Goal: Task Accomplishment & Management: Manage account settings

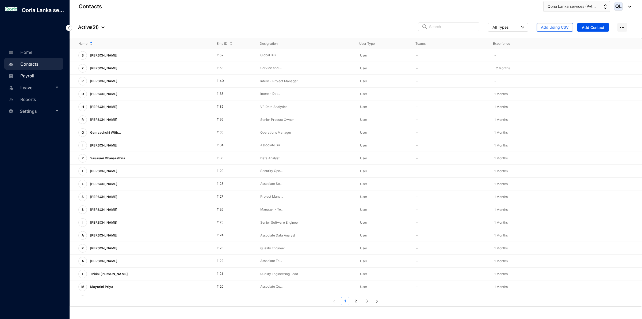
click at [29, 73] on link "Payroll" at bounding box center [20, 75] width 27 height 5
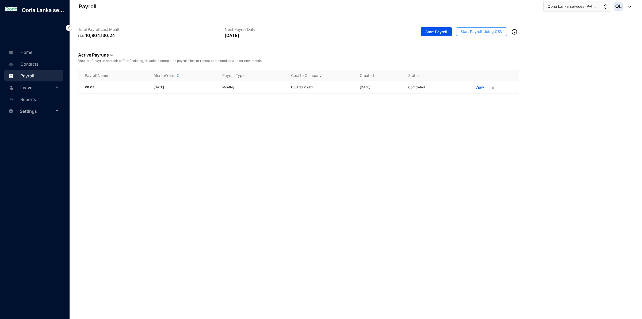
click at [487, 31] on span "Start Payroll Using CSV" at bounding box center [481, 31] width 42 height 5
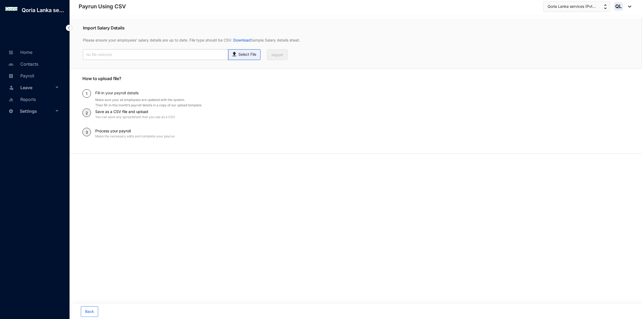
click at [235, 54] on img at bounding box center [234, 53] width 7 height 8
click at [0, 0] on input "Select File" at bounding box center [0, 0] width 0 height 0
type input "Staff payroll August.xlsx.csv"
click at [285, 55] on button "Import" at bounding box center [277, 54] width 21 height 11
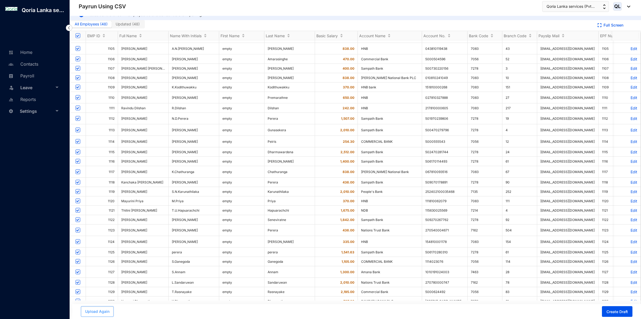
click at [90, 309] on span "Upload Again" at bounding box center [97, 310] width 24 height 5
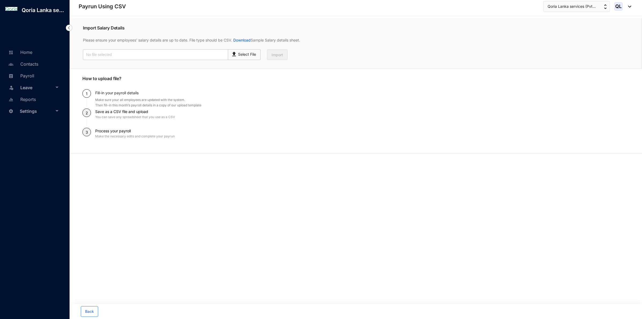
click at [67, 29] on img at bounding box center [69, 28] width 6 height 6
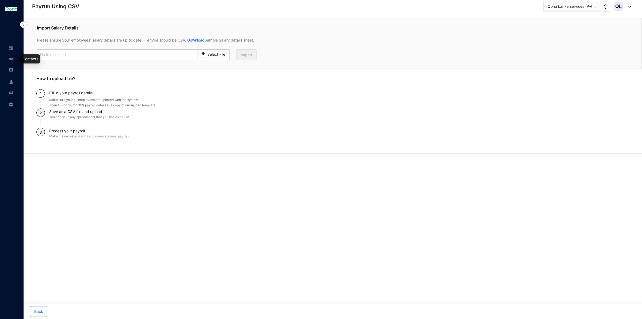
click at [12, 58] on img at bounding box center [11, 58] width 5 height 5
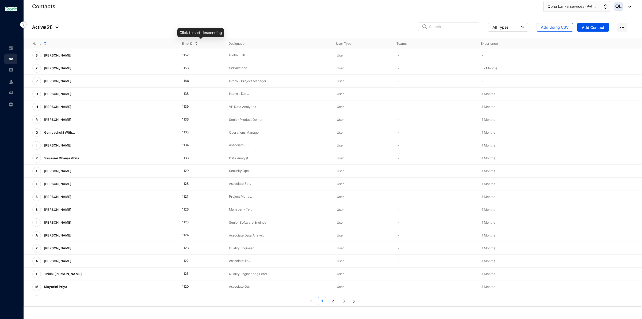
click at [196, 41] on div "Emp ID" at bounding box center [201, 44] width 38 height 6
click at [196, 42] on div "Emp ID" at bounding box center [201, 44] width 38 height 6
click at [67, 184] on p "Tharindu Rasnayake" at bounding box center [57, 183] width 33 height 9
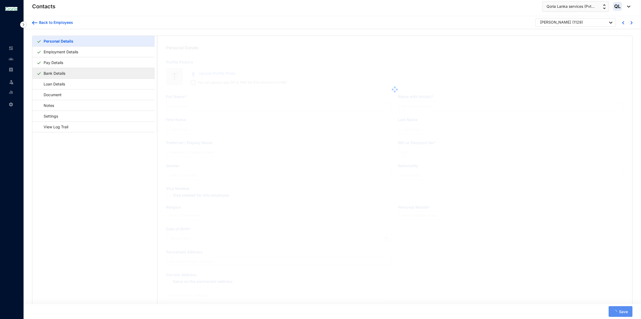
type input "Tharindu Rasnayake"
type input "T.Rasnayake"
type input "Rasnayake"
type input "Tharindu"
type input "942983760V"
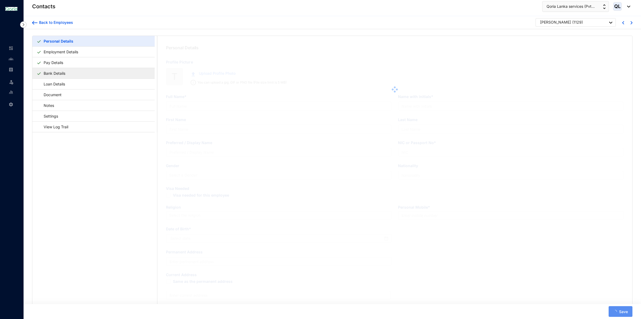
type input "774955392"
type input "[STREET_ADDRESS]"
type input "[DATE]"
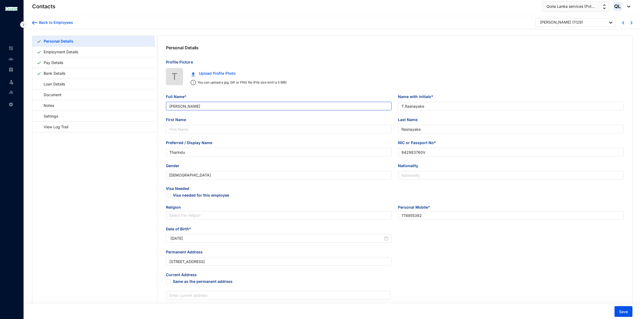
click at [213, 104] on input "Tharindu Rasnayake" at bounding box center [278, 106] width 225 height 9
drag, startPoint x: 207, startPoint y: 105, endPoint x: 70, endPoint y: 105, distance: 137.2
click at [70, 105] on div "Personal Details Employment Details Pay Details Bank Details Loan Details Docum…" at bounding box center [331, 227] width 599 height 383
paste input "a"
type input "[PERSON_NAME]"
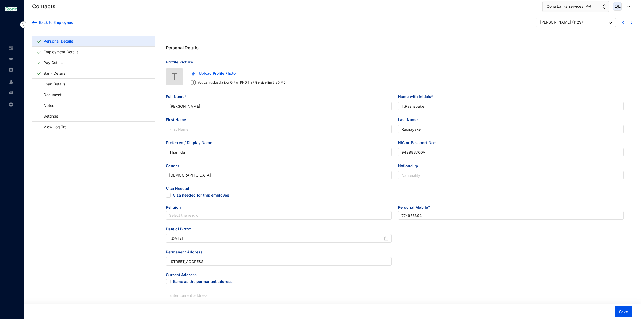
click at [217, 115] on div "Full Name* Tharindu Rasnayaka" at bounding box center [279, 105] width 232 height 23
click at [623, 311] on span "Save" at bounding box center [623, 311] width 9 height 5
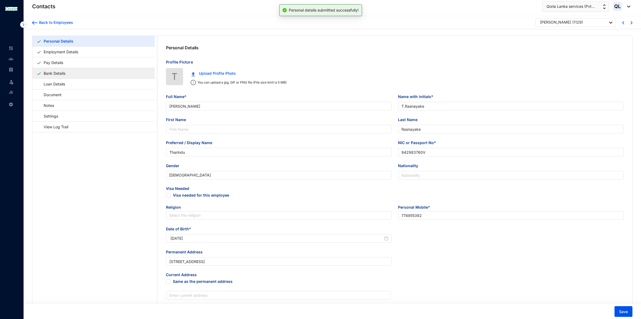
click at [67, 71] on link "Bank Details" at bounding box center [54, 73] width 26 height 11
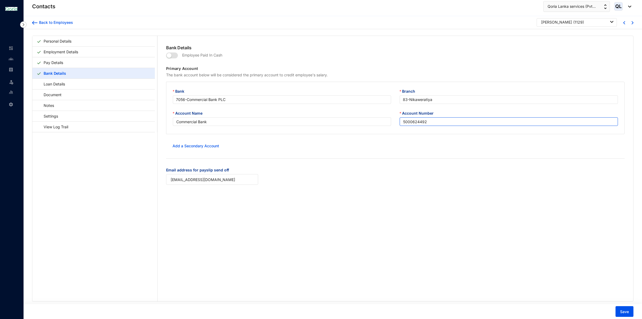
click at [431, 122] on input "5000624492" at bounding box center [509, 121] width 218 height 9
click at [39, 26] on div "Back to Employees Tharindu Rasnayaka ( 1129 )" at bounding box center [333, 22] width 618 height 13
click at [41, 23] on div "Back to Employees" at bounding box center [55, 22] width 36 height 5
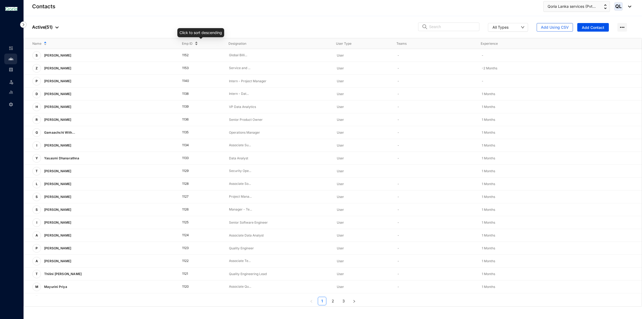
click at [195, 41] on div "Emp ID" at bounding box center [201, 44] width 38 height 6
click at [197, 41] on div "Emp ID" at bounding box center [201, 44] width 38 height 6
click at [196, 42] on div "Emp ID" at bounding box center [201, 44] width 38 height 6
click at [334, 301] on link "2" at bounding box center [333, 301] width 8 height 8
click at [571, 197] on p "View More" at bounding box center [576, 196] width 21 height 5
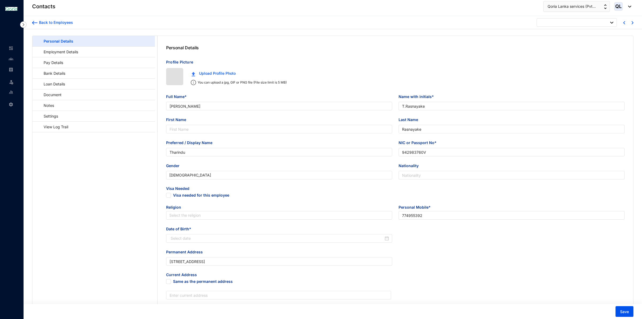
type input "[DATE]"
type input "[PERSON_NAME] [PERSON_NAME]"
type input "[PERSON_NAME]"
type input "Anjali"
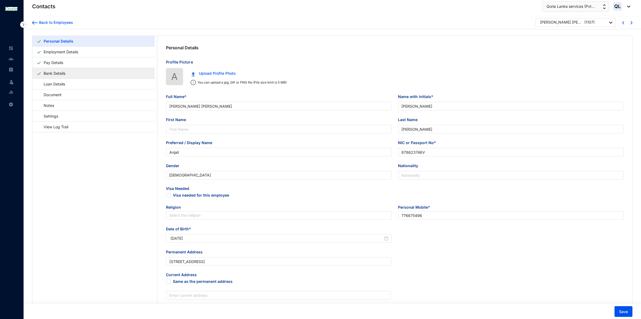
type input "878623746V"
type input "776675496"
type input "[STREET_ADDRESS]"
type input "[DATE]"
click at [67, 73] on link "Bank Details" at bounding box center [54, 73] width 26 height 11
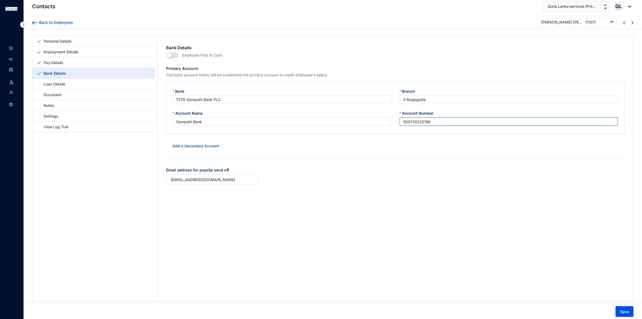
click at [434, 124] on input "500730220156" at bounding box center [509, 121] width 218 height 9
drag, startPoint x: 439, startPoint y: 121, endPoint x: 389, endPoint y: 124, distance: 50.4
click at [389, 124] on div "Account Name Sampath Bank Account Number 500730220156" at bounding box center [396, 121] width 454 height 22
paste input "37"
click at [437, 197] on div "Bank Details Employee Paid In Cash Primary Account The bank account below will …" at bounding box center [396, 168] width 476 height 265
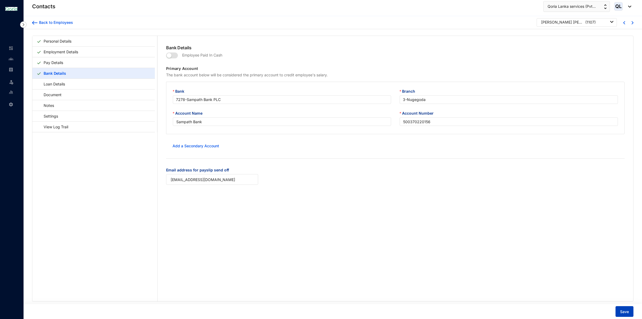
click at [627, 309] on span "Save" at bounding box center [624, 311] width 9 height 5
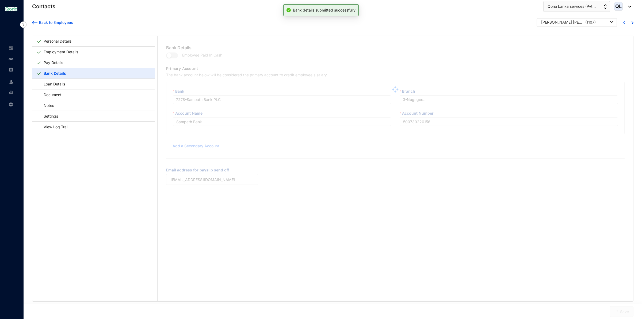
type input "500370220156"
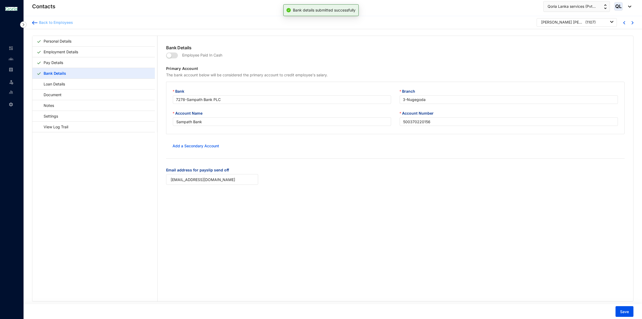
click at [39, 24] on div "Back to Employees" at bounding box center [55, 22] width 36 height 5
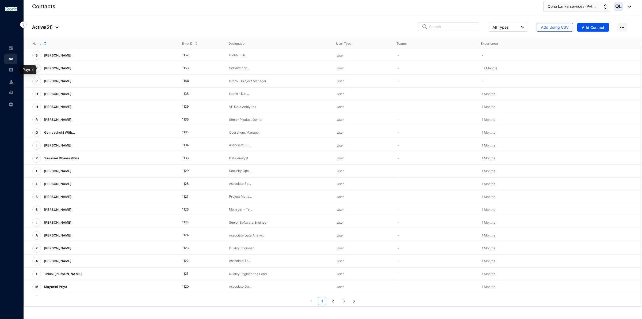
click at [12, 66] on div at bounding box center [11, 66] width 5 height 5
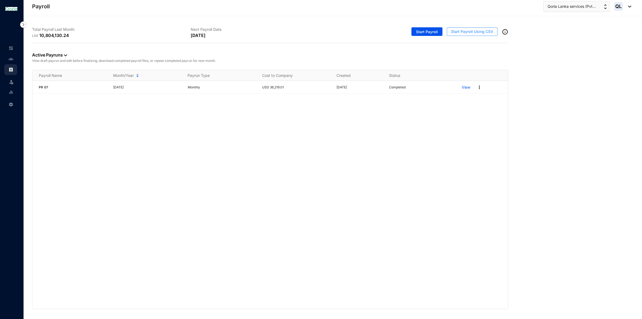
click at [463, 33] on span "Start Payroll Using CSV" at bounding box center [472, 31] width 42 height 5
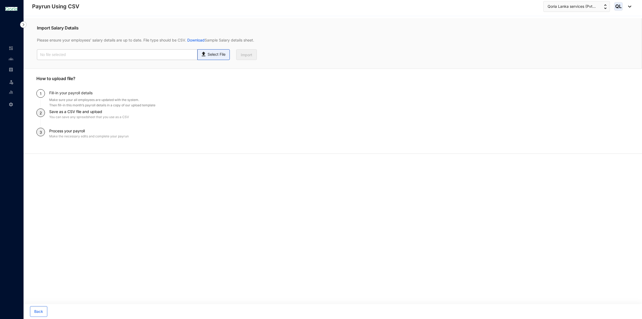
click at [223, 52] on p "Select File" at bounding box center [217, 55] width 18 height 6
click at [0, 0] on input "Select File" at bounding box center [0, 0] width 0 height 0
type input "Staff payroll August.xlsx.csv"
click at [253, 54] on button "Import" at bounding box center [246, 54] width 21 height 11
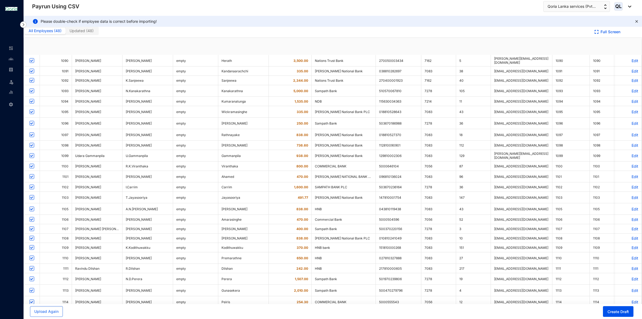
checkbox input "true"
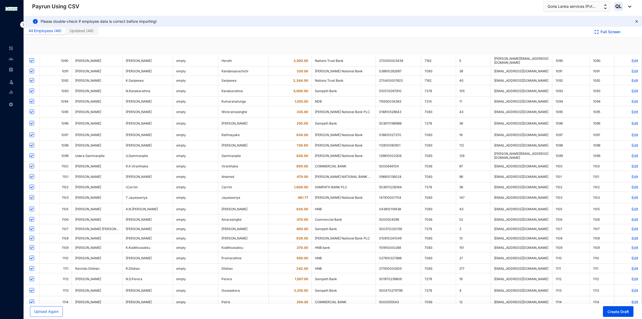
checkbox input "true"
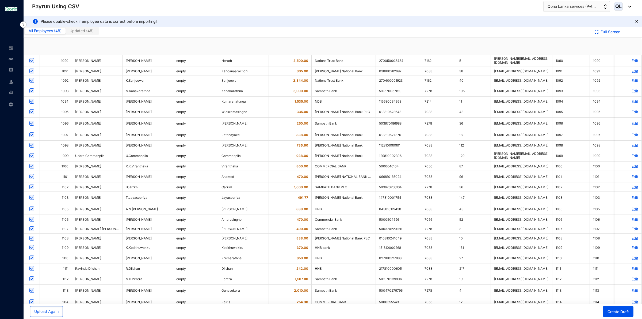
checkbox input "true"
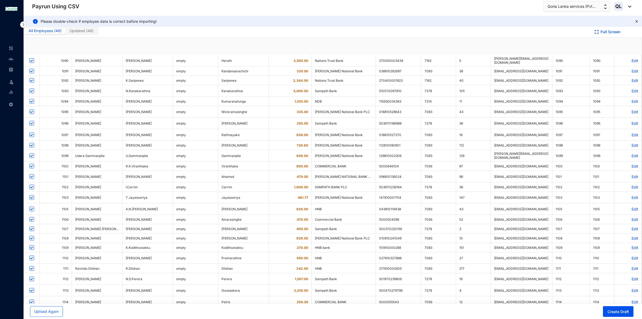
checkbox input "true"
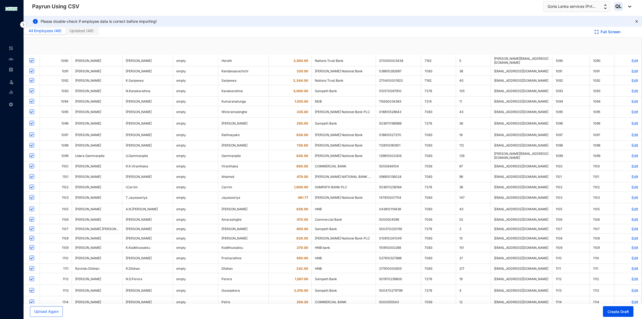
checkbox input "true"
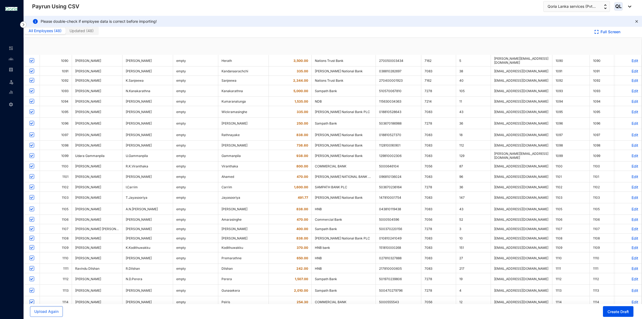
checkbox input "true"
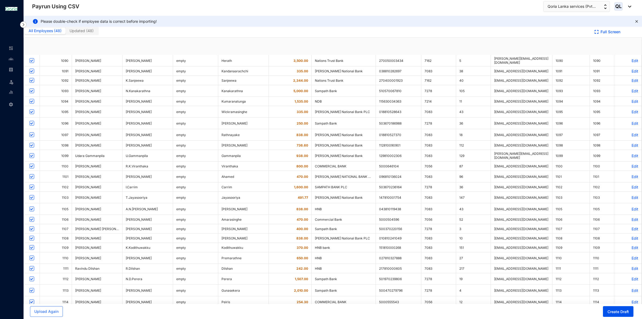
checkbox input "true"
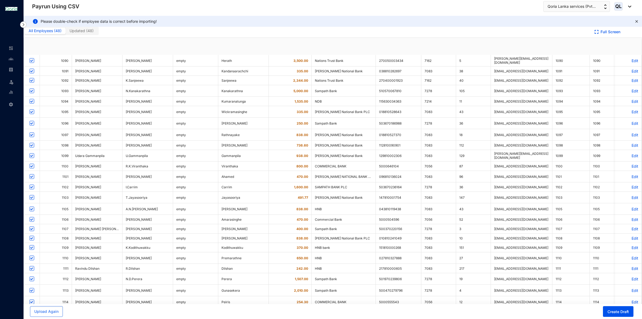
checkbox input "true"
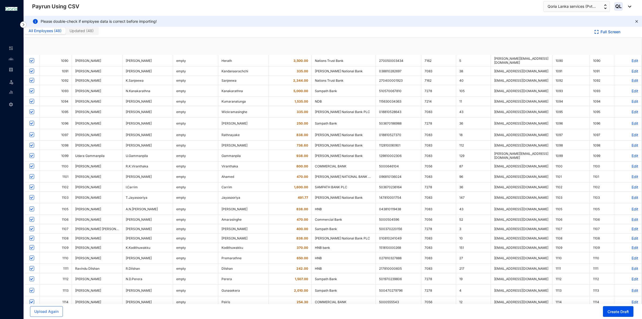
checkbox input "true"
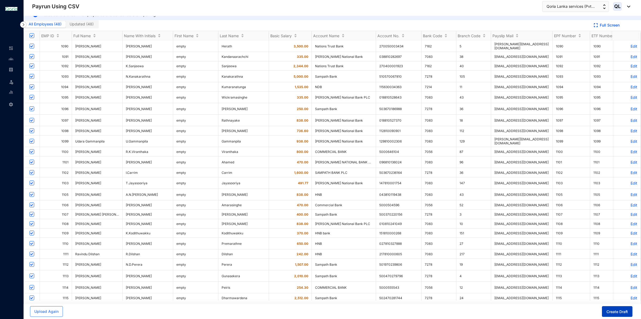
click at [615, 313] on span "Create Draft" at bounding box center [616, 311] width 21 height 5
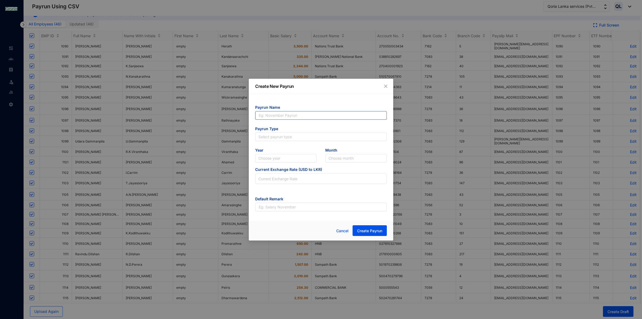
click at [293, 116] on input "text" at bounding box center [321, 115] width 132 height 9
click at [279, 118] on input "PR 07" at bounding box center [321, 115] width 132 height 9
type input "PR 08"
click at [278, 135] on input "search" at bounding box center [320, 137] width 125 height 8
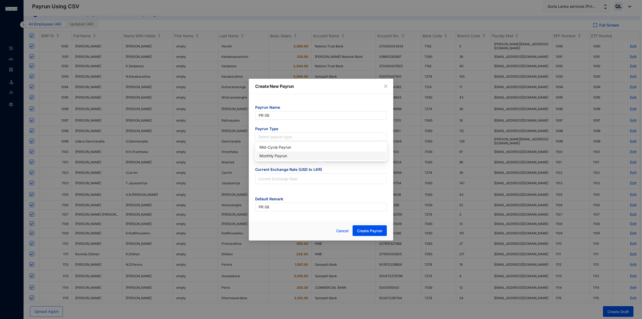
click at [285, 155] on div "Monthly Payrun" at bounding box center [320, 156] width 123 height 6
click at [280, 156] on input "search" at bounding box center [285, 158] width 55 height 8
click at [273, 175] on div "2025" at bounding box center [285, 177] width 53 height 6
click at [361, 156] on input "search" at bounding box center [355, 158] width 55 height 8
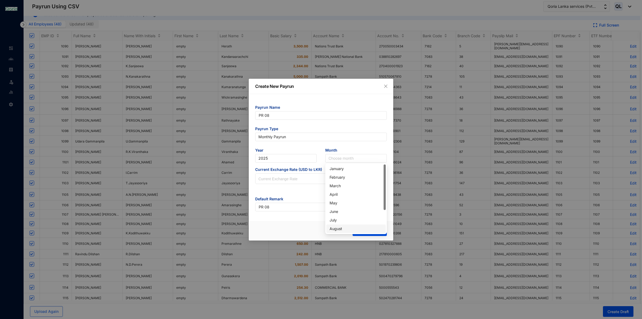
click at [353, 227] on div "August" at bounding box center [356, 228] width 53 height 6
click at [302, 179] on input at bounding box center [320, 178] width 131 height 11
click at [313, 177] on input at bounding box center [320, 178] width 131 height 11
type input "301.98"
click at [316, 188] on form "Payrun Name PR 08 Payrun Type Monthly Payrun Year 2025 Month August Current Exc…" at bounding box center [321, 158] width 132 height 106
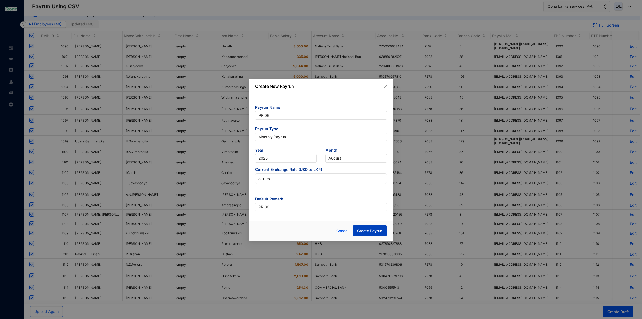
click at [372, 228] on span "Create Payrun" at bounding box center [369, 230] width 25 height 5
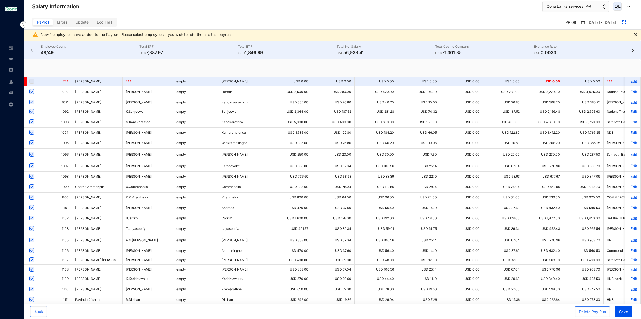
checkbox input "true"
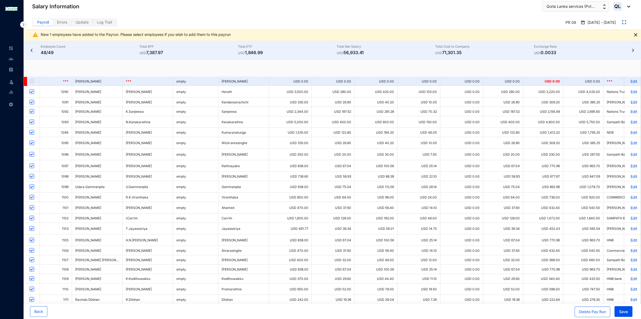
checkbox input "true"
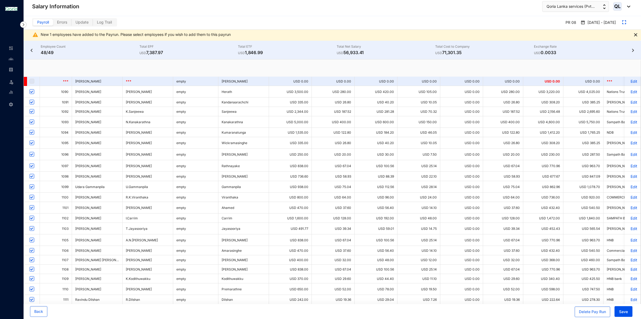
checkbox input "true"
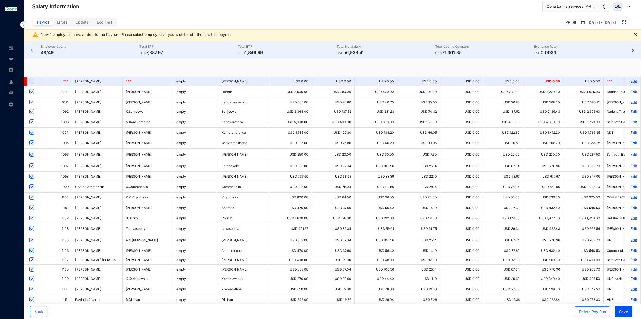
checkbox input "true"
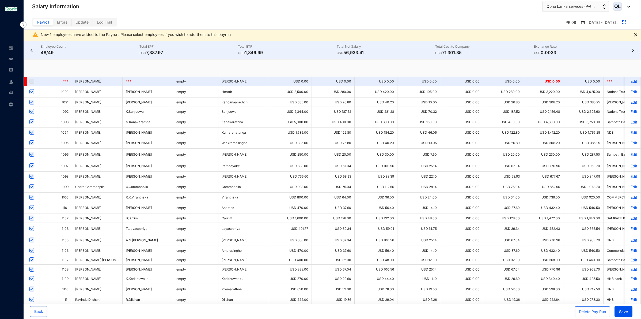
checkbox input "true"
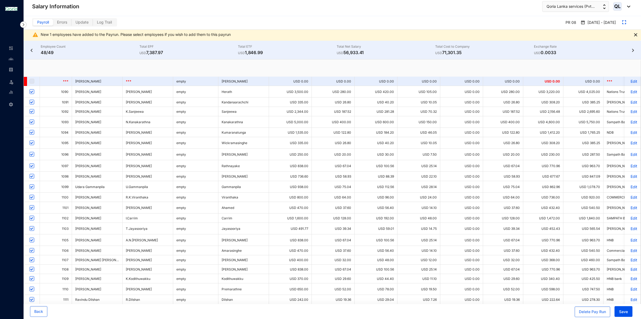
checkbox input "true"
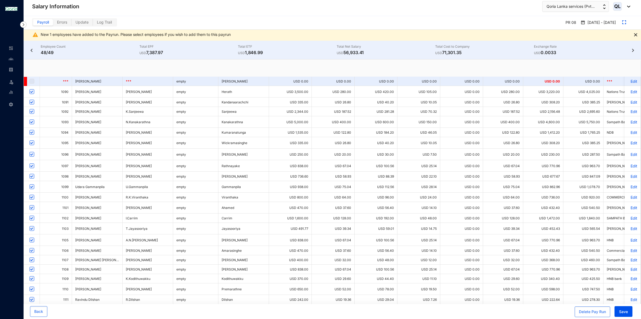
checkbox input "true"
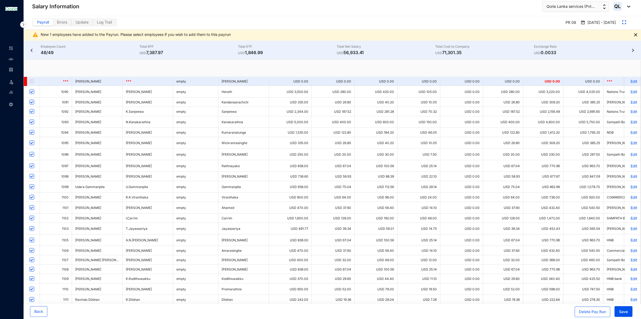
checkbox input "true"
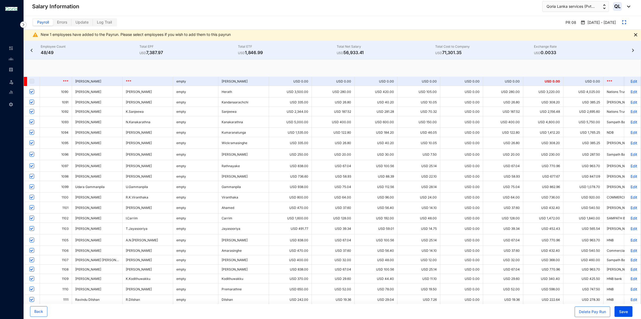
checkbox input "true"
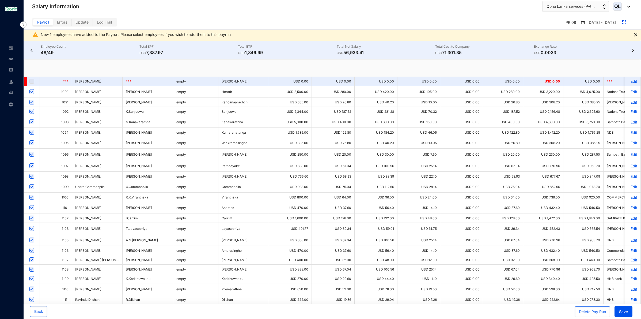
checkbox input "true"
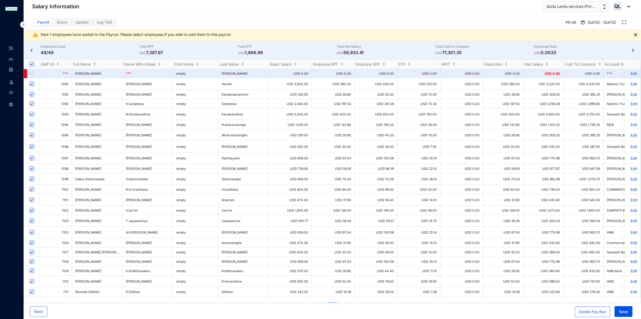
click at [637, 34] on div "New 1 employees have added to the Payrun. Please select employees if you wish t…" at bounding box center [332, 35] width 617 height 11
click at [636, 34] on img at bounding box center [635, 34] width 3 height 3
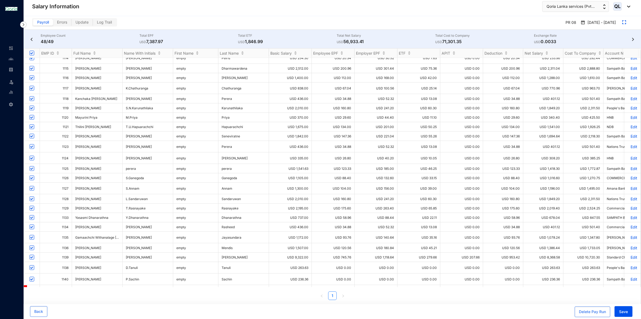
scroll to position [266, 0]
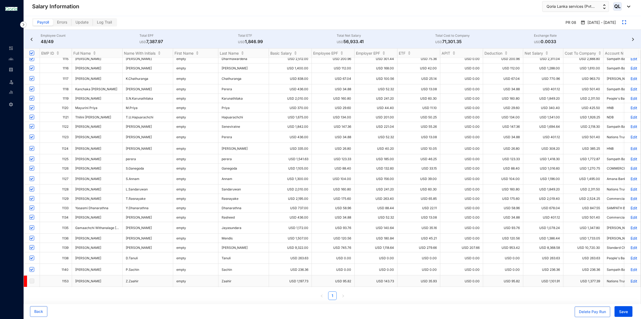
click at [30, 278] on label at bounding box center [31, 281] width 5 height 6
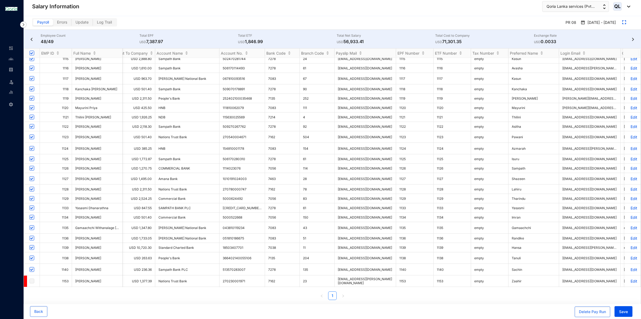
scroll to position [0, 0]
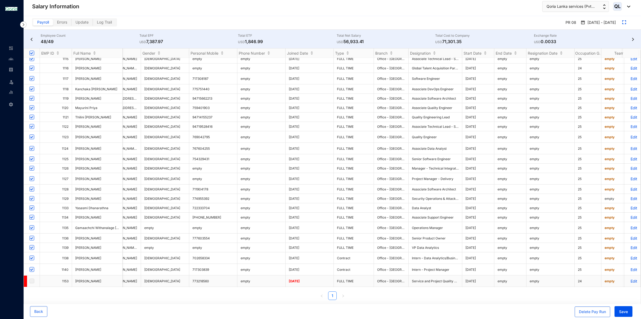
click at [630, 278] on p "Edit" at bounding box center [632, 280] width 9 height 5
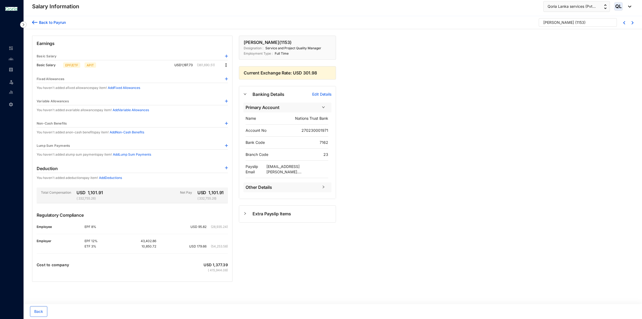
click at [35, 24] on img at bounding box center [34, 23] width 5 height 6
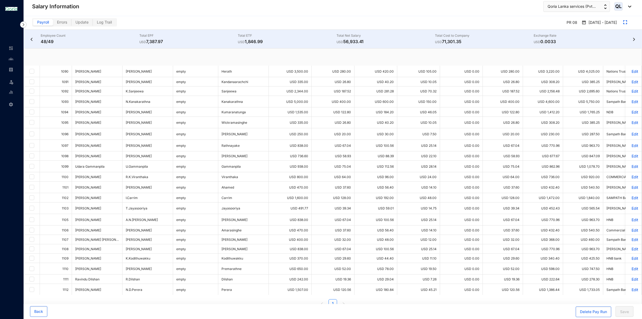
checkbox input "true"
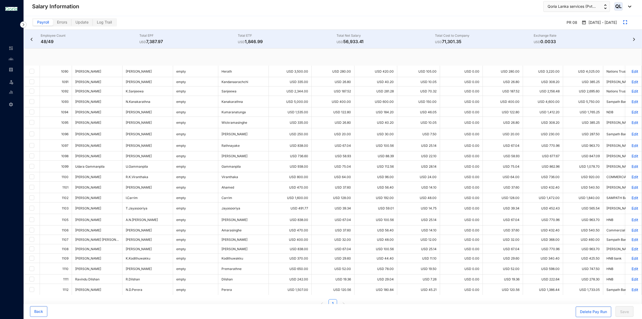
checkbox input "true"
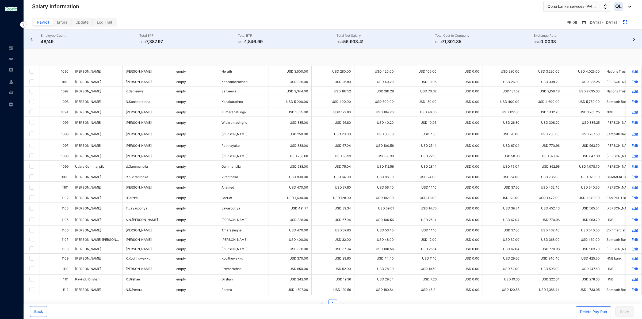
checkbox input "true"
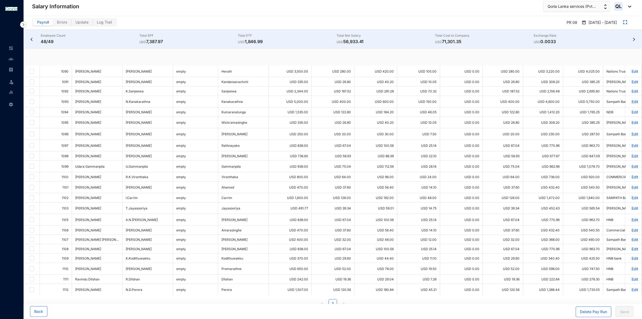
checkbox input "true"
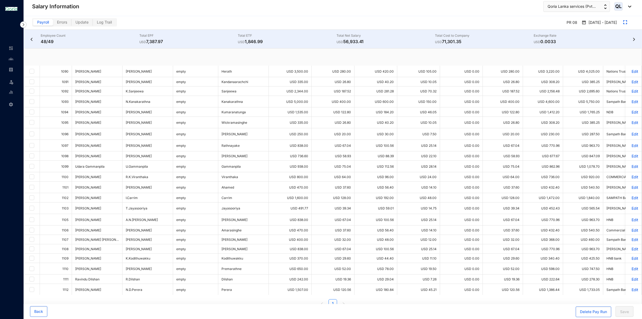
checkbox input "true"
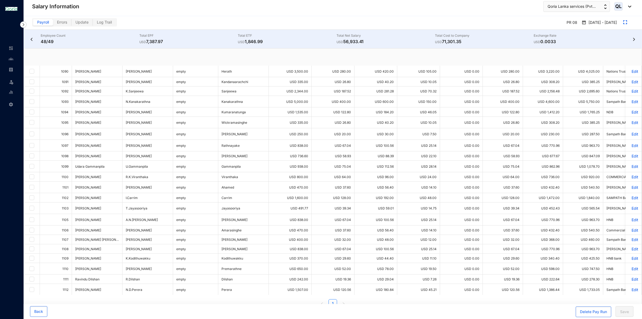
checkbox input "true"
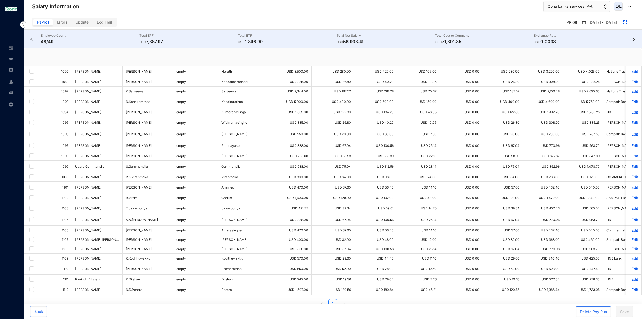
checkbox input "true"
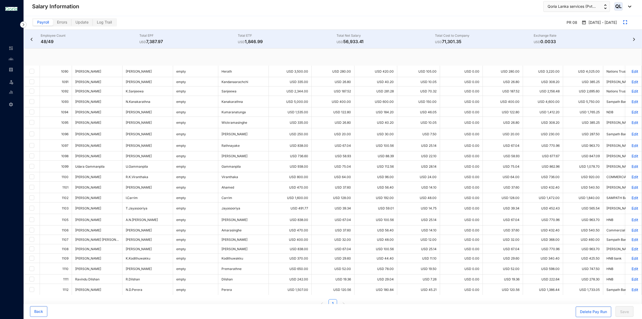
checkbox input "true"
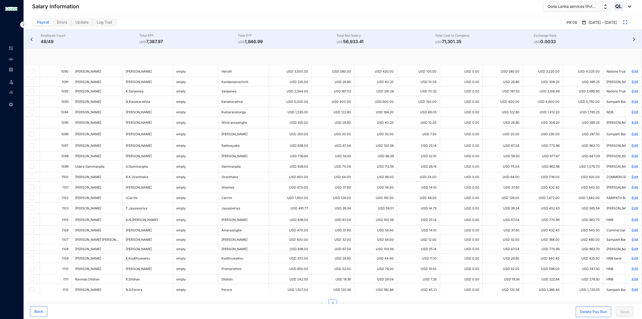
checkbox input "true"
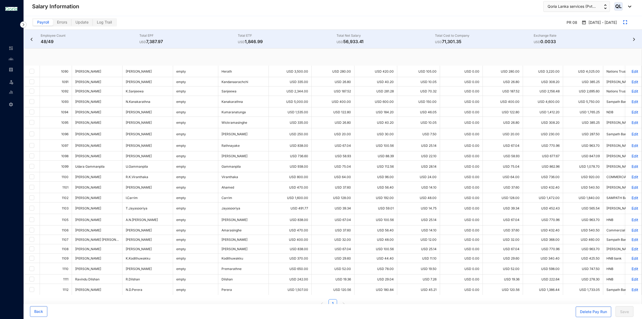
checkbox input "true"
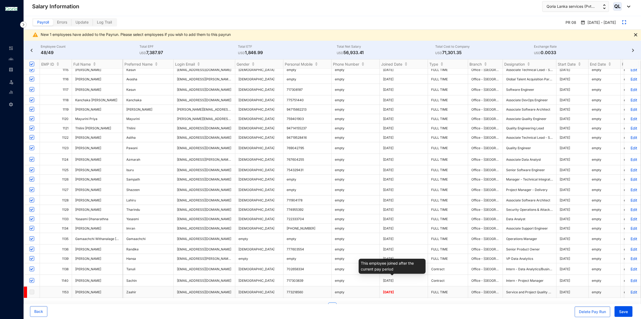
click at [394, 290] on span "[DATE]" at bounding box center [388, 292] width 11 height 4
drag, startPoint x: 402, startPoint y: 278, endPoint x: 383, endPoint y: 280, distance: 18.5
click at [383, 286] on td "[DATE]" at bounding box center [404, 292] width 48 height 12
click at [600, 311] on div "Delete Pay Run" at bounding box center [592, 311] width 27 height 5
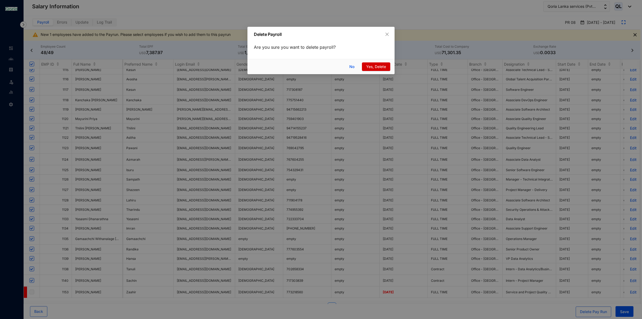
click at [386, 63] on button "Yes, Delete" at bounding box center [376, 66] width 28 height 9
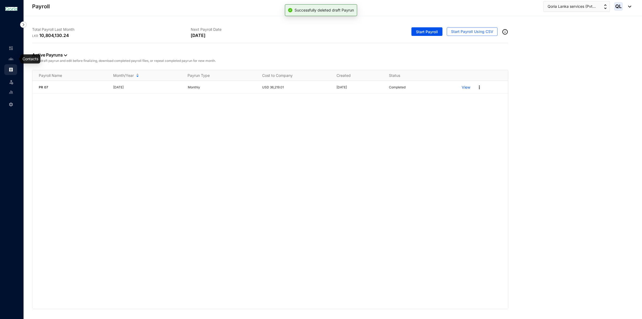
click at [13, 57] on link at bounding box center [15, 58] width 13 height 5
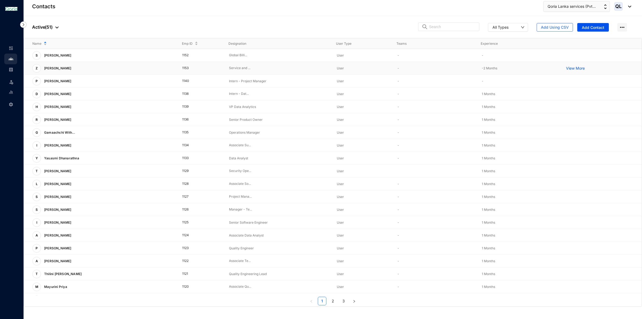
click at [570, 70] on p "View More" at bounding box center [576, 68] width 21 height 5
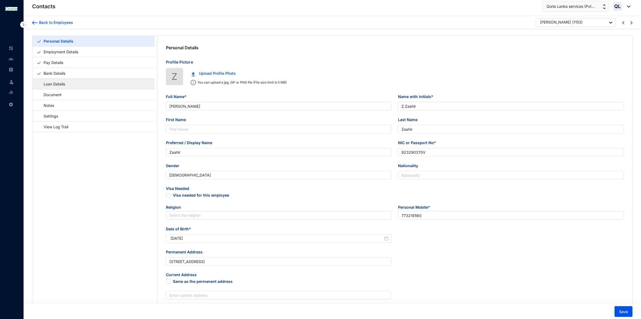
type input "[PERSON_NAME]"
type input "Z.Zaahir"
type input "Zaahir"
type input "923290370V"
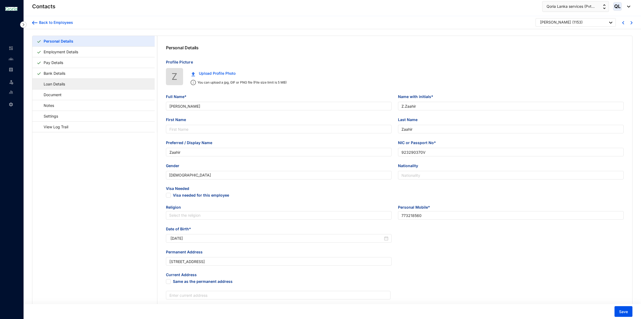
type input "773218560"
type input "[STREET_ADDRESS]"
type input "[DATE]"
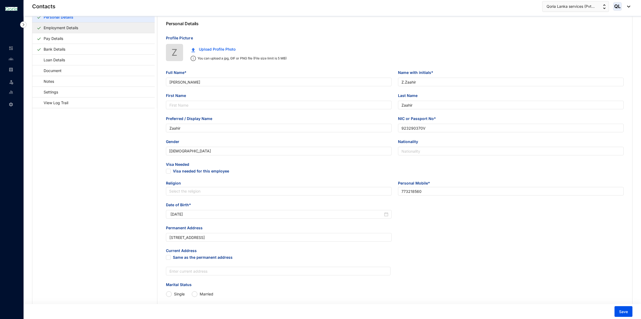
click at [80, 31] on link "Employment Details" at bounding box center [60, 27] width 39 height 11
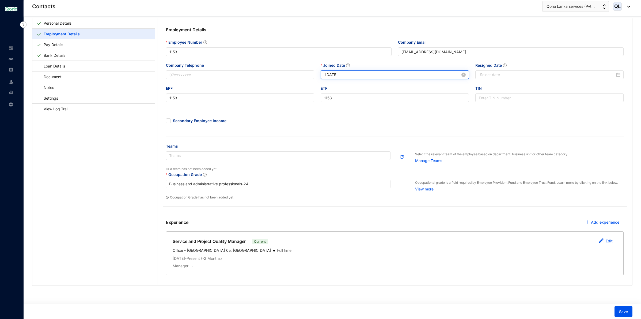
click at [356, 74] on input "[DATE]" at bounding box center [392, 75] width 135 height 6
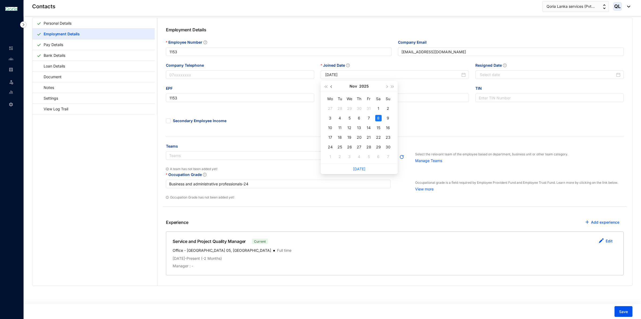
click at [332, 86] on button "button" at bounding box center [331, 86] width 6 height 11
click at [331, 124] on div "11" at bounding box center [330, 127] width 6 height 6
type input "[DATE]"
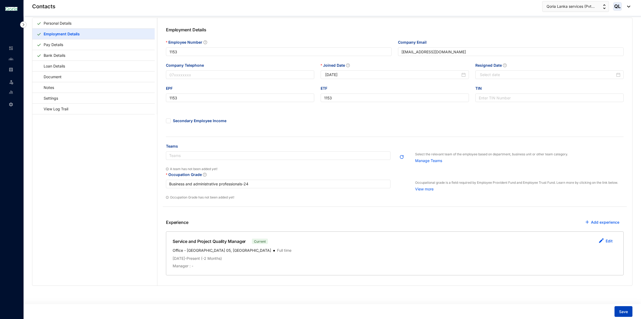
click at [621, 311] on span "Save" at bounding box center [623, 311] width 9 height 5
click at [23, 25] on img at bounding box center [23, 24] width 6 height 6
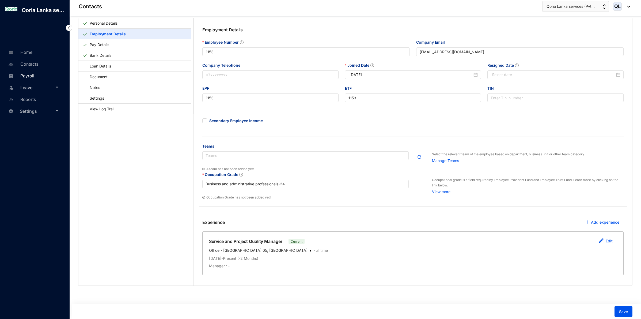
click at [31, 73] on link "Payroll" at bounding box center [20, 75] width 27 height 5
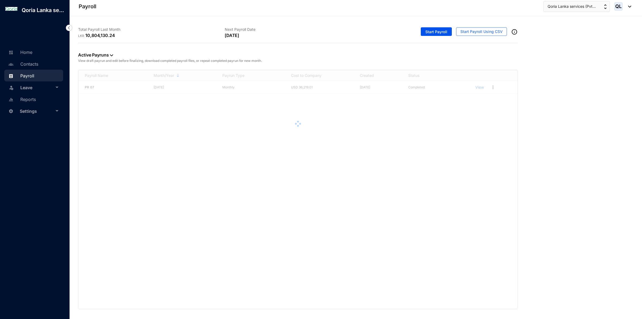
click at [33, 75] on link "Payroll" at bounding box center [20, 75] width 27 height 5
click at [484, 32] on span "Start Payroll Using CSV" at bounding box center [481, 31] width 42 height 5
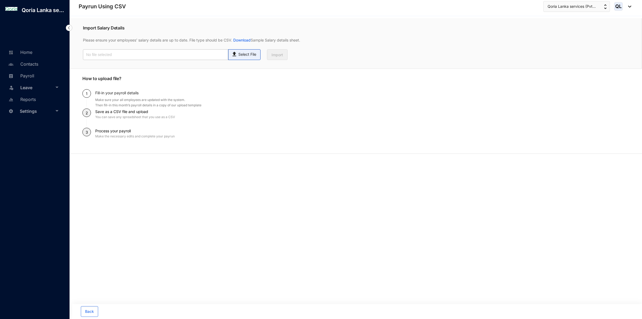
click at [254, 51] on div "Select File" at bounding box center [244, 53] width 26 height 8
click at [0, 0] on input "Select File" at bounding box center [0, 0] width 0 height 0
type input "Staff payroll August.xlsx.csv"
click at [278, 53] on span "Import" at bounding box center [277, 54] width 12 height 5
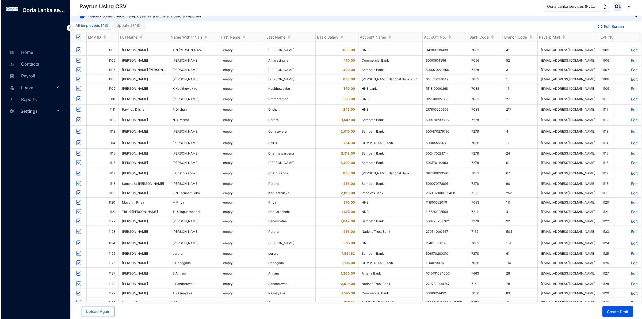
scroll to position [7, 0]
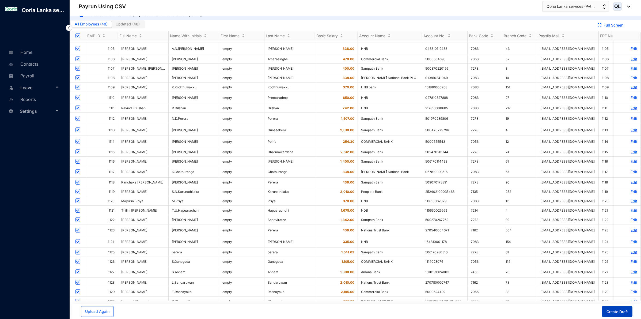
click at [626, 312] on span "Create Draft" at bounding box center [616, 311] width 21 height 5
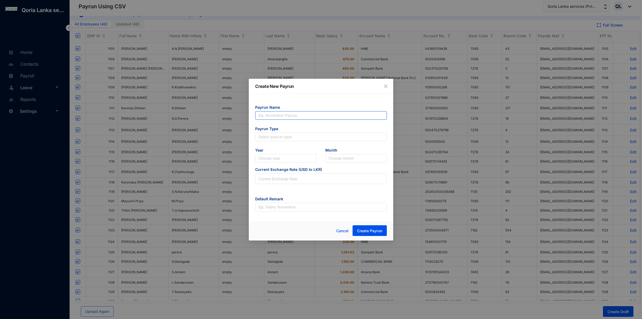
click at [270, 116] on input "text" at bounding box center [321, 115] width 132 height 9
click at [287, 114] on input "PR 07" at bounding box center [321, 115] width 132 height 9
type input "PR 08"
click at [285, 135] on input "search" at bounding box center [320, 137] width 125 height 8
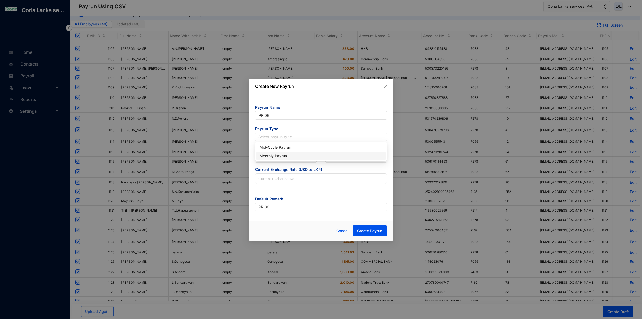
click at [289, 155] on div "Monthly Payrun" at bounding box center [320, 156] width 123 height 6
click at [281, 159] on input "search" at bounding box center [285, 158] width 55 height 8
click at [270, 176] on div "2025" at bounding box center [285, 177] width 53 height 6
click at [340, 160] on input "search" at bounding box center [355, 158] width 55 height 8
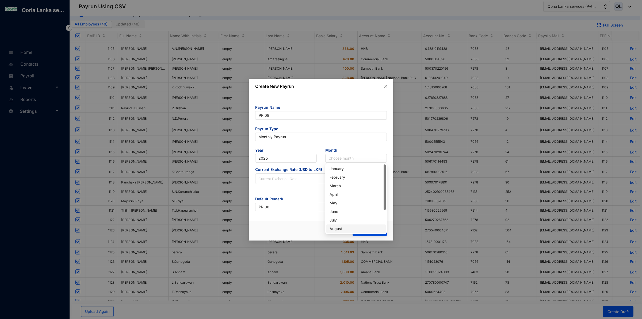
click at [343, 226] on div "August" at bounding box center [356, 228] width 53 height 6
click at [288, 181] on input at bounding box center [320, 178] width 131 height 11
type input "301.98"
click at [300, 224] on div "Cancel Create Payrun" at bounding box center [321, 231] width 144 height 20
click at [376, 227] on button "Create Payrun" at bounding box center [370, 230] width 34 height 11
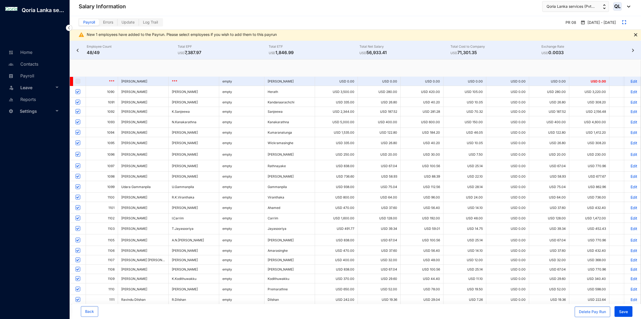
checkbox input "true"
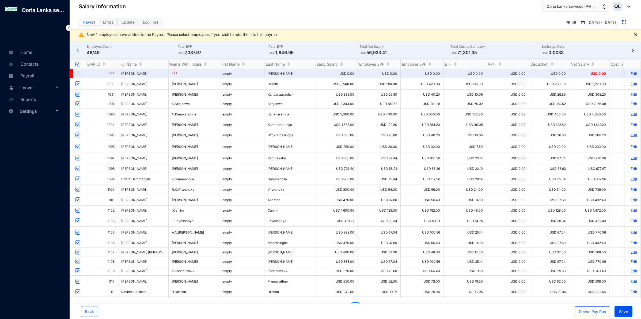
click at [635, 35] on img at bounding box center [635, 34] width 3 height 3
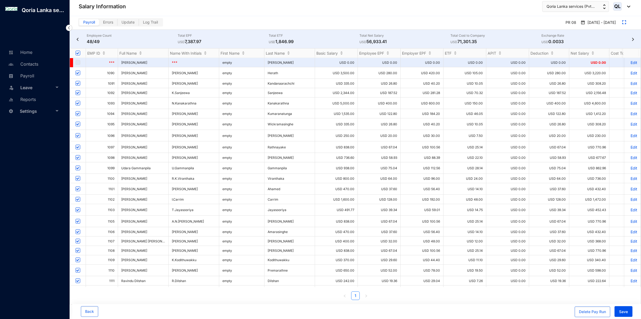
click at [78, 40] on img at bounding box center [77, 39] width 5 height 3
click at [629, 40] on p "LKR 301.98" at bounding box center [586, 41] width 91 height 6
click at [631, 38] on img at bounding box center [632, 39] width 5 height 3
click at [633, 40] on img at bounding box center [632, 39] width 5 height 3
click at [76, 38] on img at bounding box center [77, 39] width 5 height 3
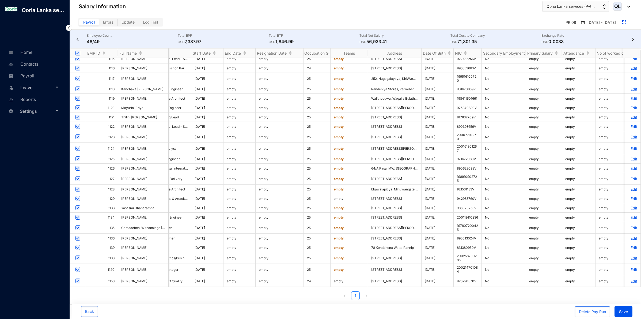
scroll to position [266, 1256]
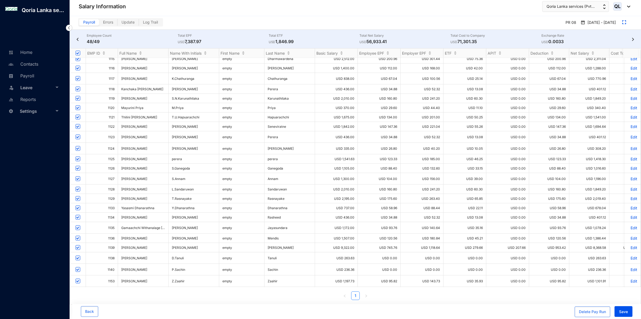
click at [628, 255] on p "Edit" at bounding box center [632, 257] width 9 height 5
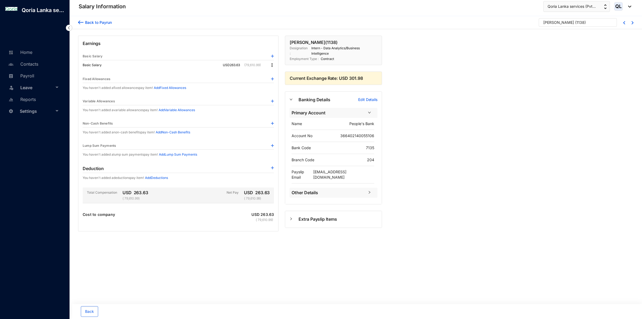
click at [271, 68] on img at bounding box center [271, 64] width 5 height 5
click at [275, 74] on li "Edit" at bounding box center [276, 78] width 13 height 9
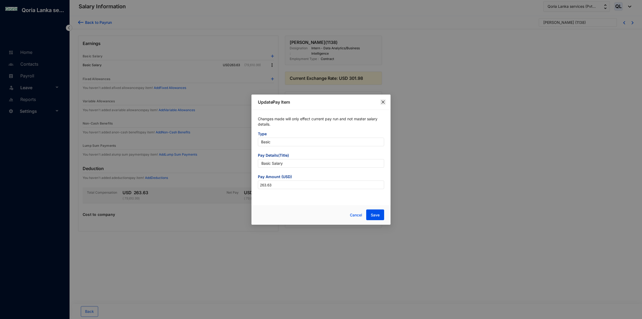
click at [383, 102] on icon "close" at bounding box center [382, 101] width 3 height 3
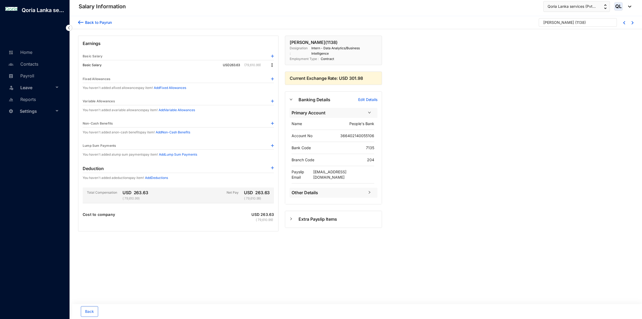
click at [197, 60] on div "Basic Salary" at bounding box center [178, 56] width 191 height 8
click at [271, 59] on div at bounding box center [272, 55] width 3 height 5
click at [272, 58] on img at bounding box center [272, 56] width 3 height 3
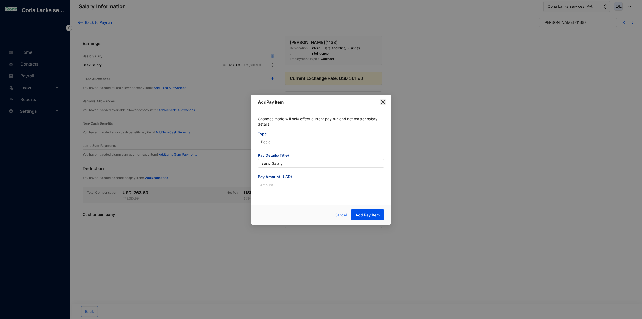
click at [384, 101] on icon "close" at bounding box center [383, 102] width 4 height 4
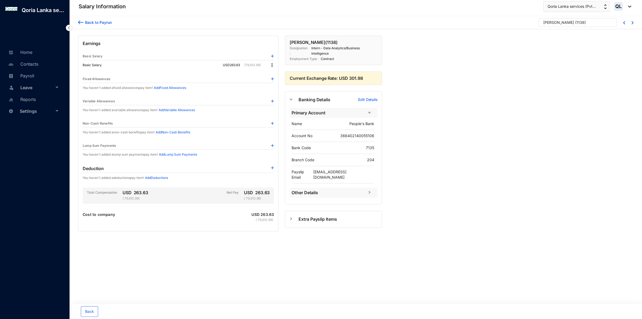
click at [112, 70] on div "Basic Salary USD 263.63 (79,610.99)" at bounding box center [178, 65] width 191 height 10
click at [87, 64] on div "Basic Salary USD 263.63 (79,610.99)" at bounding box center [178, 65] width 191 height 10
click at [90, 58] on p "Basic Salary" at bounding box center [93, 55] width 20 height 5
click at [271, 68] on img at bounding box center [271, 64] width 5 height 5
click at [271, 78] on li "Edit" at bounding box center [276, 78] width 13 height 9
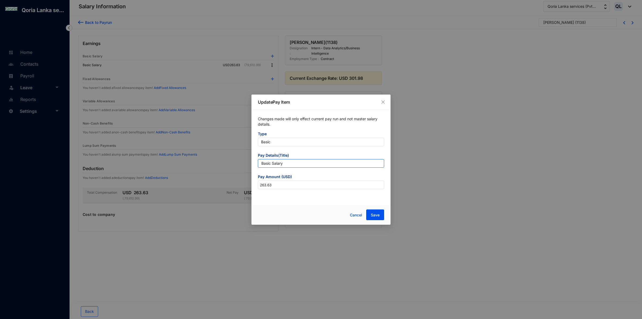
click at [292, 163] on input "Basic Salary" at bounding box center [321, 163] width 126 height 9
click at [309, 145] on span "Basic" at bounding box center [321, 142] width 120 height 8
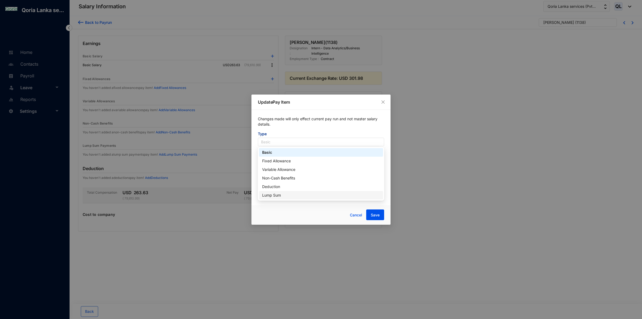
click at [312, 212] on div "Cancel Save" at bounding box center [348, 214] width 74 height 11
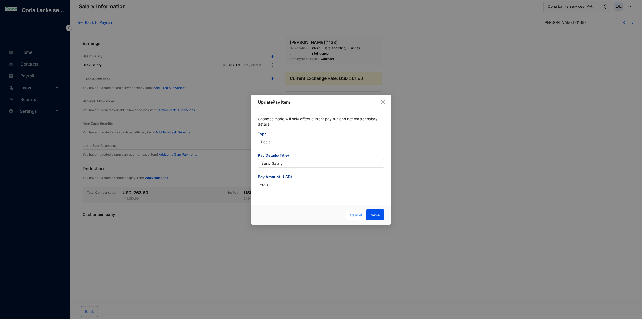
click at [355, 213] on span "Cancel" at bounding box center [356, 215] width 12 height 6
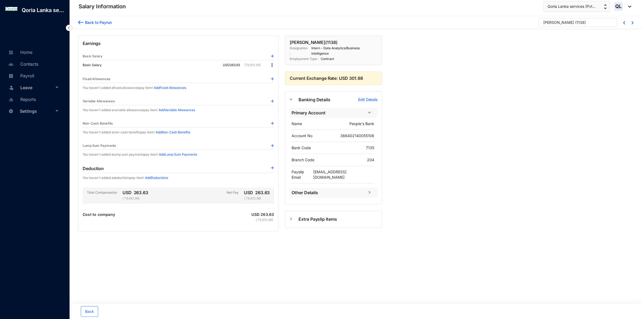
click at [166, 180] on p "Add Deductions" at bounding box center [156, 177] width 23 height 5
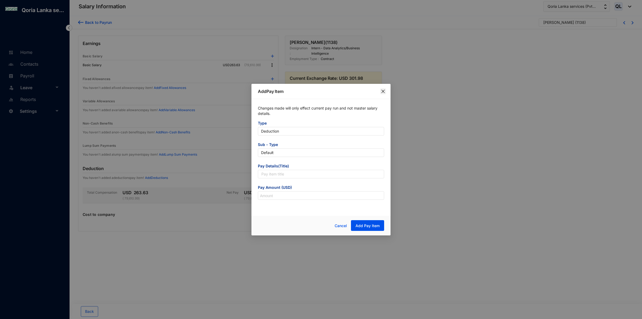
click at [384, 90] on icon "close" at bounding box center [383, 91] width 4 height 4
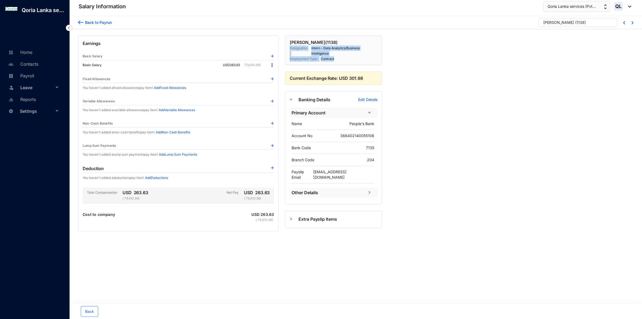
drag, startPoint x: 336, startPoint y: 61, endPoint x: 288, endPoint y: 53, distance: 49.1
click at [288, 53] on div "Deunuwara Tanuli ( 1138 ) Designation : Intern - Data Analytics/Business Intell…" at bounding box center [333, 50] width 97 height 29
click at [288, 56] on div "Deunuwara Tanuli ( 1138 ) Designation : Intern - Data Analytics/Business Intell…" at bounding box center [333, 50] width 97 height 29
click at [272, 68] on img at bounding box center [271, 64] width 5 height 5
click at [275, 79] on span "Edit" at bounding box center [277, 78] width 7 height 6
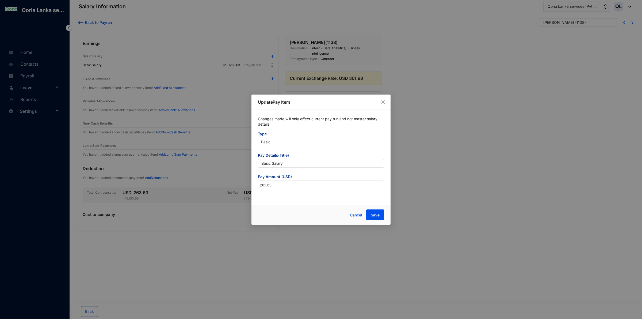
click at [439, 168] on div "Update Pay Item Changes made will only effect current pay run and not master sa…" at bounding box center [321, 159] width 642 height 319
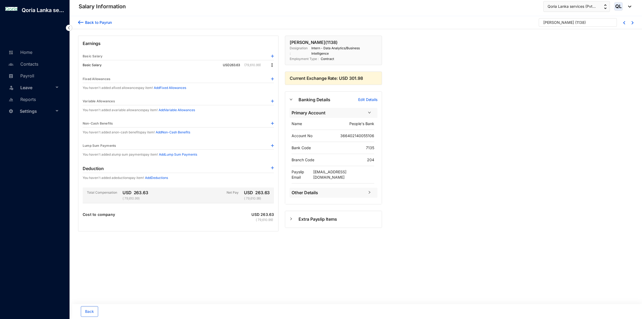
click at [106, 221] on p "Cost to company" at bounding box center [99, 217] width 32 height 11
click at [272, 169] on img at bounding box center [272, 167] width 3 height 3
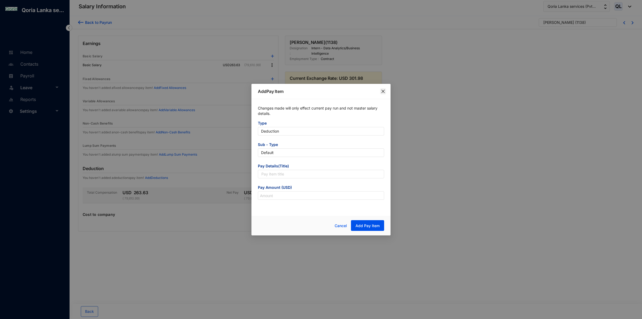
click at [384, 93] on icon "close" at bounding box center [383, 91] width 4 height 4
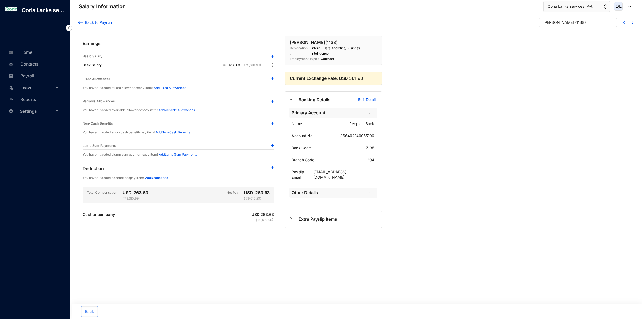
click at [294, 219] on div at bounding box center [293, 219] width 9 height 6
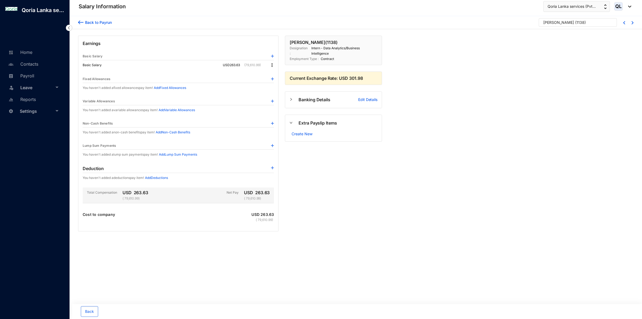
click at [292, 125] on div at bounding box center [293, 123] width 9 height 6
click at [292, 106] on div "Banking Details Edit Details" at bounding box center [333, 99] width 97 height 16
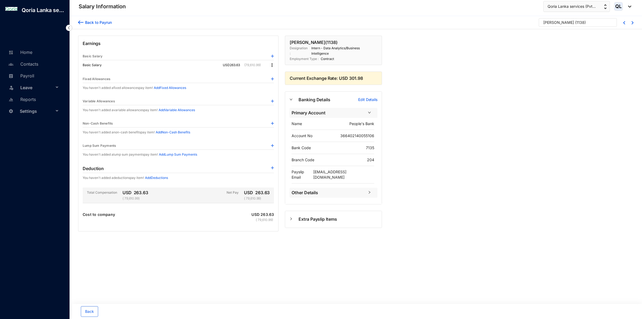
click at [327, 192] on span "Other Details" at bounding box center [328, 192] width 73 height 7
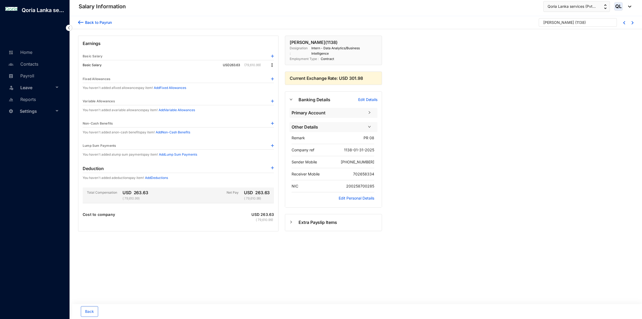
click at [289, 106] on div "Banking Details Edit Details" at bounding box center [333, 99] width 97 height 16
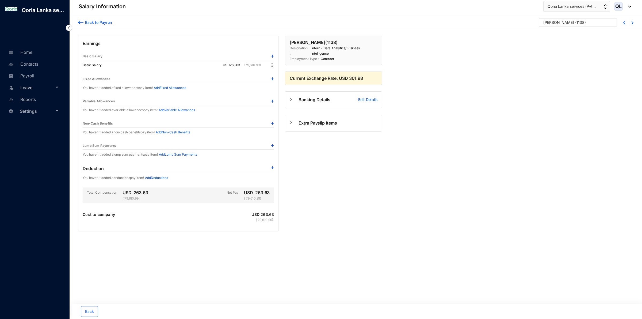
click at [89, 22] on div "Back to Payrun" at bounding box center [97, 23] width 28 height 6
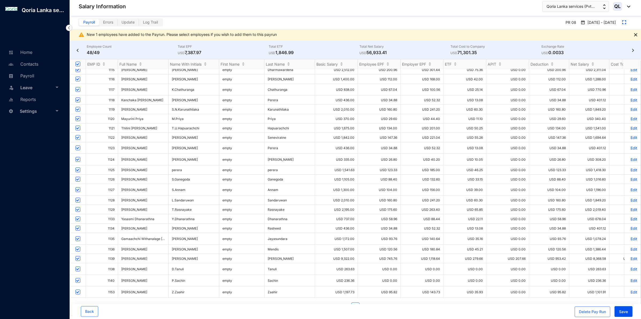
scroll to position [11, 0]
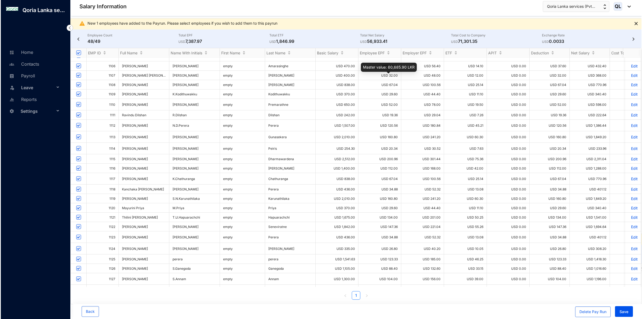
scroll to position [266, 0]
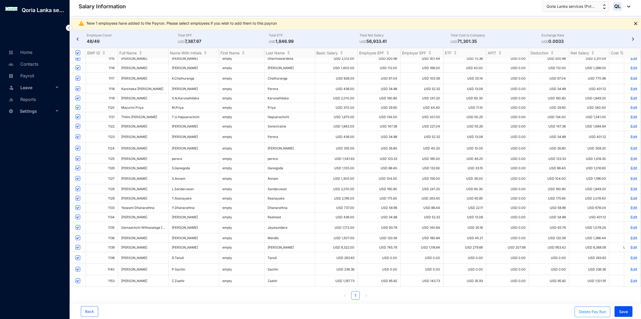
click at [601, 309] on div "Delete Pay Run" at bounding box center [592, 311] width 27 height 5
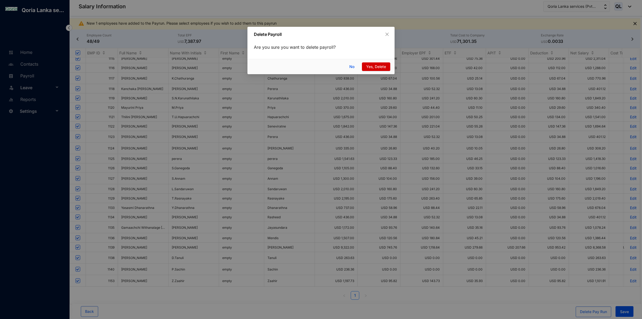
click at [381, 65] on span "Yes, Delete" at bounding box center [376, 67] width 20 height 6
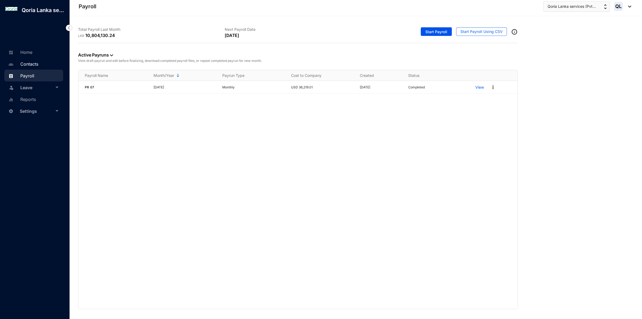
click at [36, 67] on link "Contacts" at bounding box center [22, 63] width 31 height 5
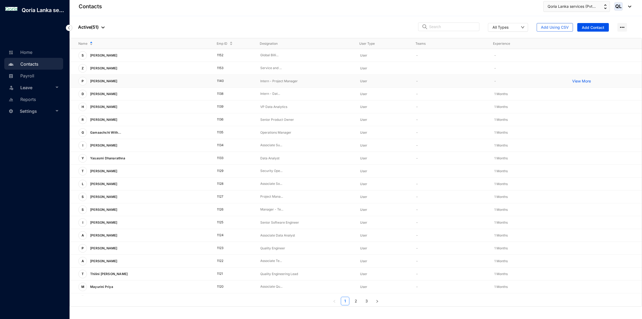
click at [575, 80] on p "View More" at bounding box center [582, 80] width 21 height 5
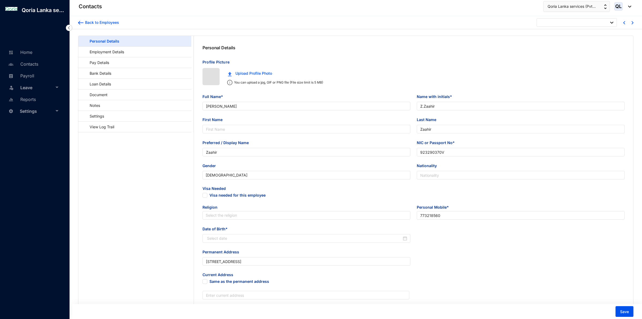
type input "[DATE]"
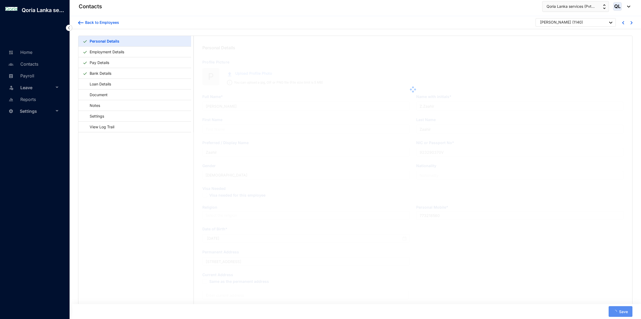
type input "[PERSON_NAME]"
type input "P.Sachin"
type input "Sachin"
type input "200214701084"
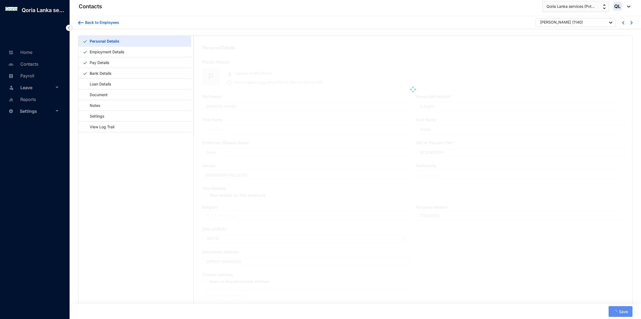
type input "717303839"
type input "[STREET_ADDRESS]"
type input "[DATE]"
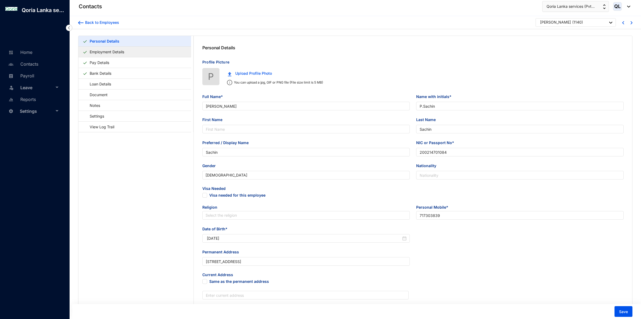
click at [126, 52] on link "Employment Details" at bounding box center [106, 51] width 39 height 11
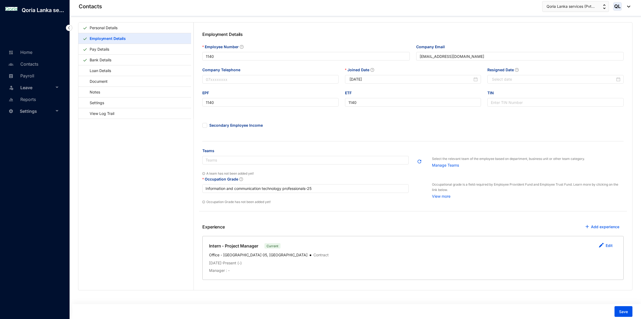
scroll to position [20, 0]
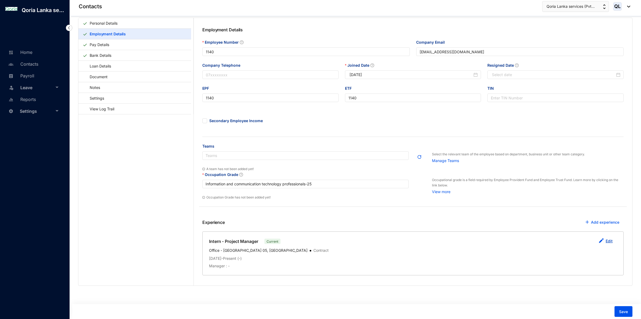
click at [613, 240] on button "Edit" at bounding box center [605, 241] width 22 height 11
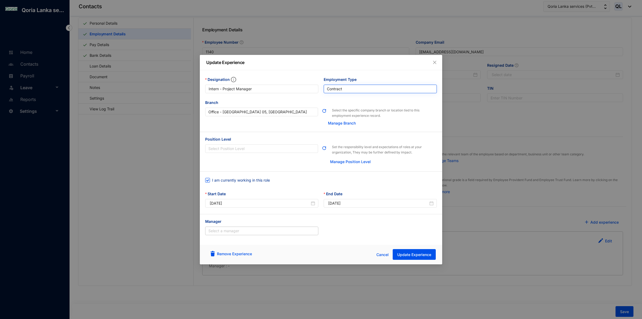
click at [354, 86] on span "Contract" at bounding box center [380, 89] width 107 height 8
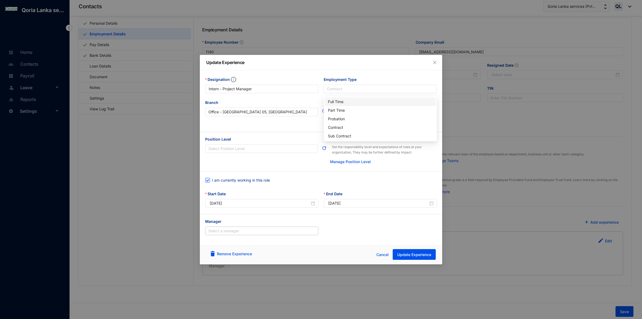
click at [349, 99] on div "Full Time" at bounding box center [380, 102] width 105 height 6
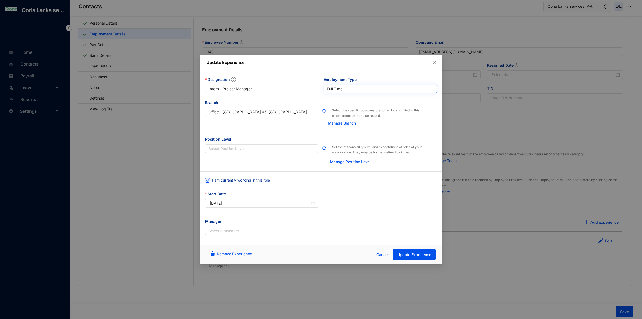
click at [356, 86] on span "Full Time" at bounding box center [380, 89] width 107 height 8
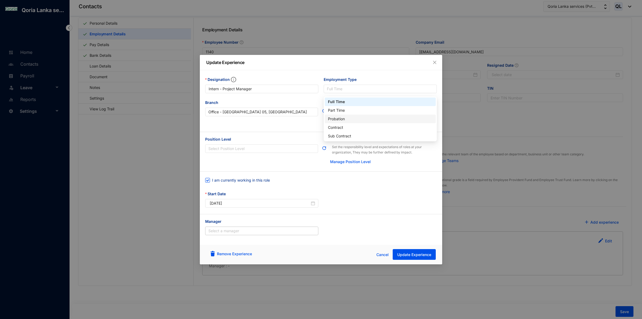
click at [340, 116] on div "Probation" at bounding box center [380, 119] width 105 height 6
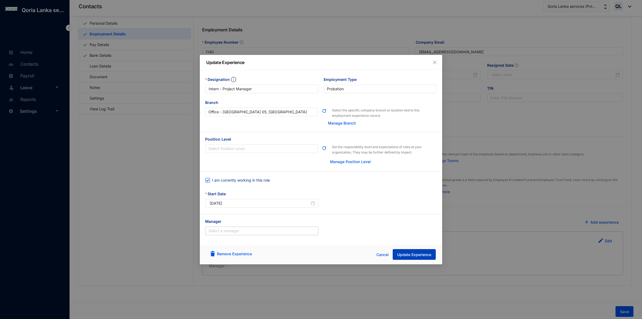
click at [421, 253] on span "Update Experience" at bounding box center [414, 254] width 34 height 5
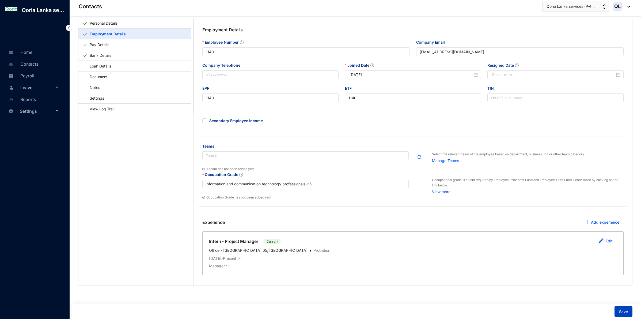
click at [629, 313] on button "Save" at bounding box center [623, 311] width 18 height 11
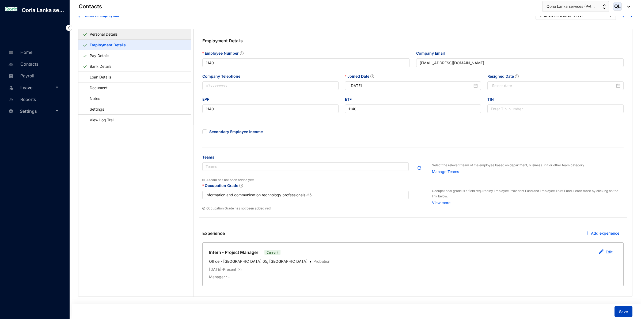
scroll to position [0, 0]
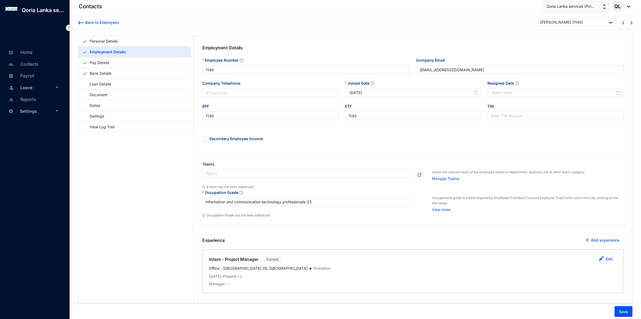
click at [91, 26] on div "Back to Employees" at bounding box center [98, 22] width 41 height 9
click at [91, 23] on div "Back to Employees" at bounding box center [101, 22] width 36 height 5
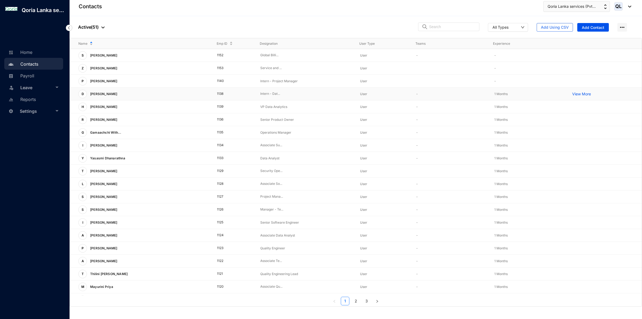
click at [572, 94] on p "View More" at bounding box center [582, 93] width 21 height 5
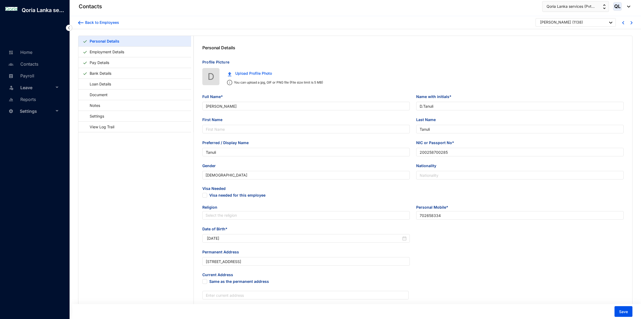
type input "[PERSON_NAME]"
type input "D.Tanuli"
type input "Tanuli"
type input "200258700285"
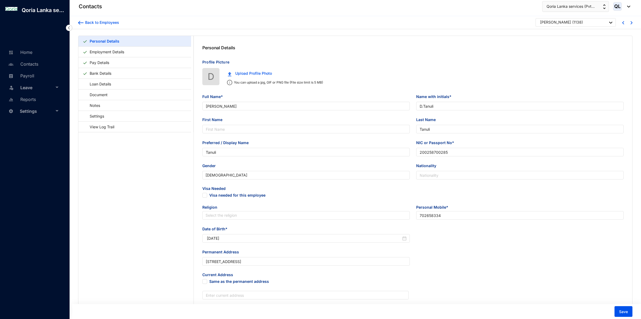
type input "702658334"
type input "[STREET_ADDRESS]"
type input "[DATE]"
click at [108, 53] on link "Employment Details" at bounding box center [106, 51] width 39 height 11
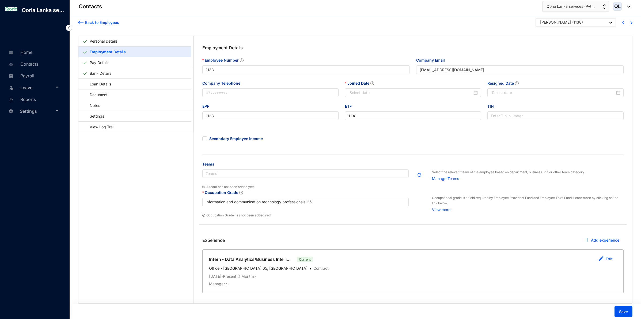
type input "[DATE]"
click at [609, 261] on link "Edit" at bounding box center [608, 258] width 7 height 5
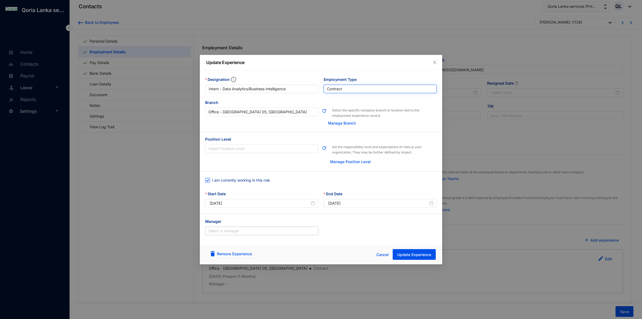
click at [336, 88] on span "Contract" at bounding box center [380, 89] width 107 height 8
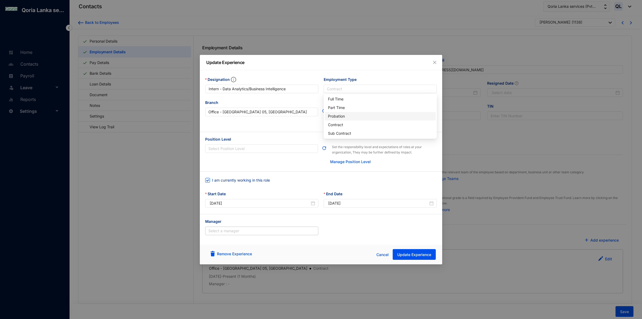
click at [347, 116] on div "Probation" at bounding box center [380, 116] width 105 height 6
click at [428, 254] on span "Update Experience" at bounding box center [414, 254] width 34 height 5
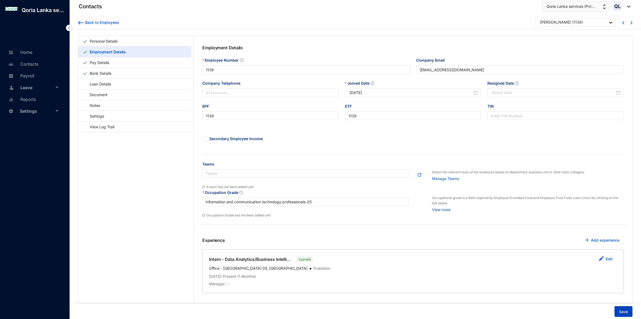
click at [619, 311] on span "Save" at bounding box center [623, 311] width 9 height 5
click at [76, 17] on div "Back to Employees Deunuwara Tanuli ( 1138 )" at bounding box center [355, 22] width 571 height 13
click at [118, 22] on div "Back to Employees" at bounding box center [101, 22] width 36 height 5
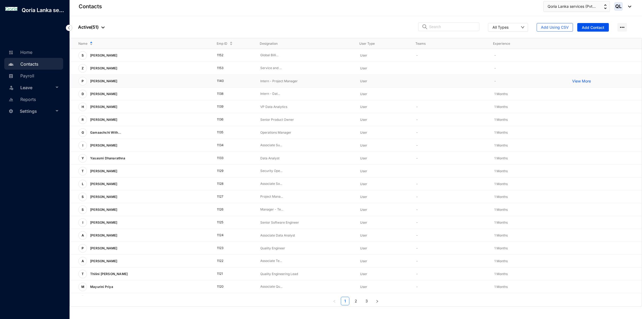
click at [578, 82] on p "View More" at bounding box center [582, 80] width 21 height 5
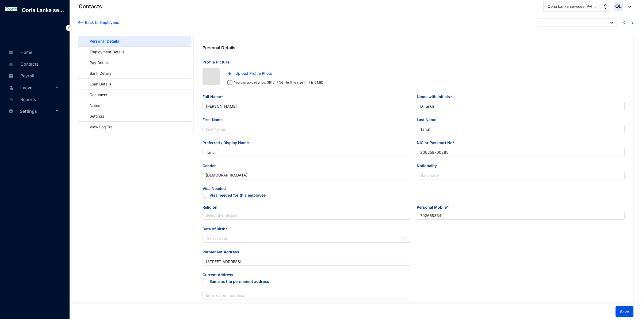
type input "[DATE]"
type input "[PERSON_NAME]"
type input "P.Sachin"
type input "Sachin"
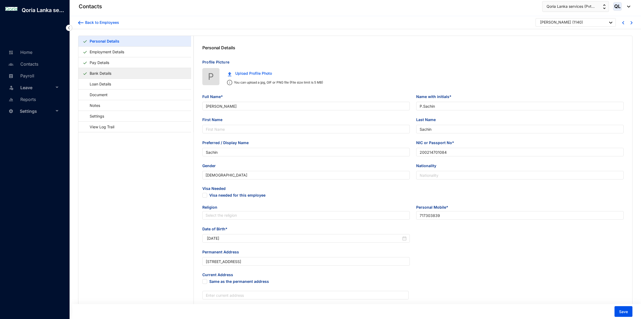
type input "200214701084"
type input "717303839"
type input "[STREET_ADDRESS]"
type input "[DATE]"
click at [114, 53] on link "Employment Details" at bounding box center [106, 51] width 39 height 11
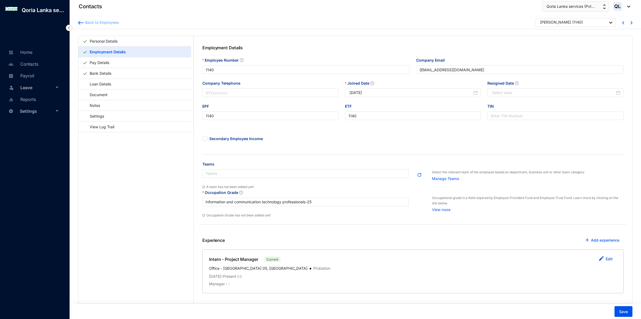
click at [87, 22] on div "Back to Employees" at bounding box center [101, 22] width 36 height 5
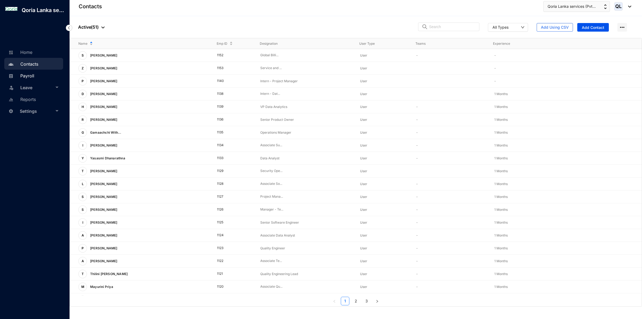
click at [34, 76] on link "Payroll" at bounding box center [20, 75] width 27 height 5
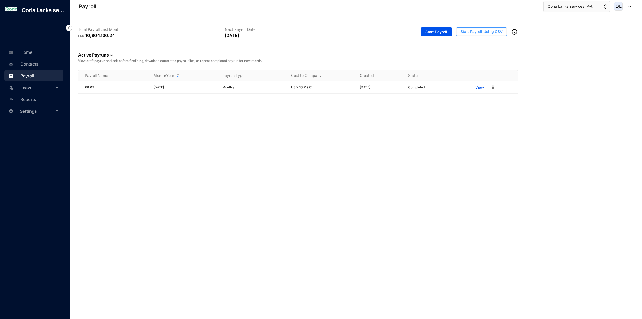
click at [473, 31] on span "Start Payroll Using CSV" at bounding box center [481, 31] width 42 height 5
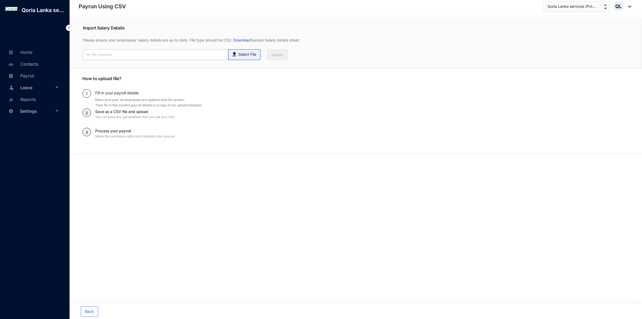
click at [232, 54] on img at bounding box center [234, 53] width 7 height 8
click at [0, 0] on input "Select File" at bounding box center [0, 0] width 0 height 0
type input "Staff payroll August.xlsx.csv"
click at [275, 57] on span "Import" at bounding box center [277, 54] width 12 height 5
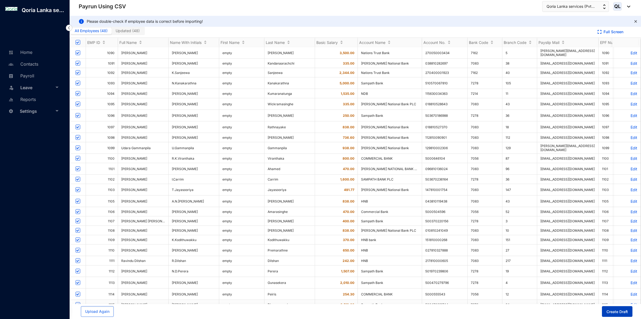
click at [625, 310] on span "Create Draft" at bounding box center [616, 311] width 21 height 5
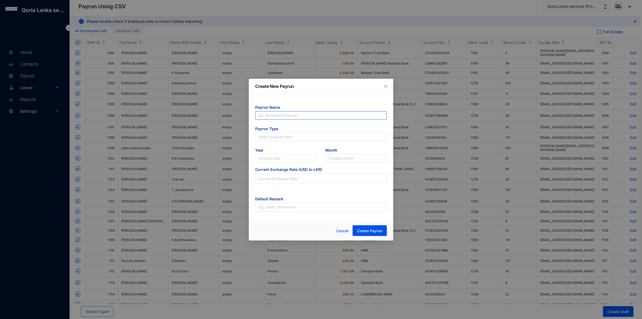
click at [288, 113] on input "text" at bounding box center [321, 115] width 132 height 9
type input "PR 08"
click at [268, 138] on input "search" at bounding box center [320, 137] width 125 height 8
click at [274, 153] on div "Monthly Payrun" at bounding box center [320, 156] width 123 height 6
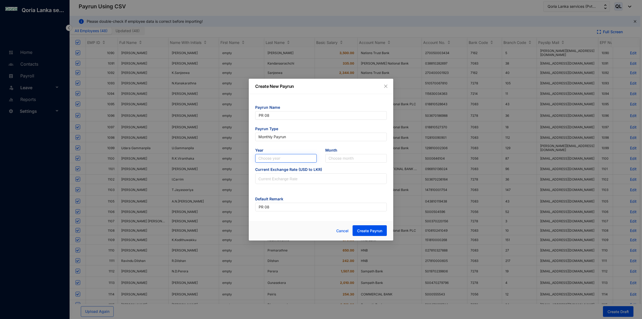
click at [276, 155] on input "search" at bounding box center [285, 158] width 55 height 8
click at [273, 175] on div "2025" at bounding box center [285, 177] width 53 height 6
click at [353, 156] on input "search" at bounding box center [355, 158] width 55 height 8
drag, startPoint x: 346, startPoint y: 230, endPoint x: 338, endPoint y: 229, distance: 8.3
click at [346, 229] on div "August" at bounding box center [356, 228] width 53 height 6
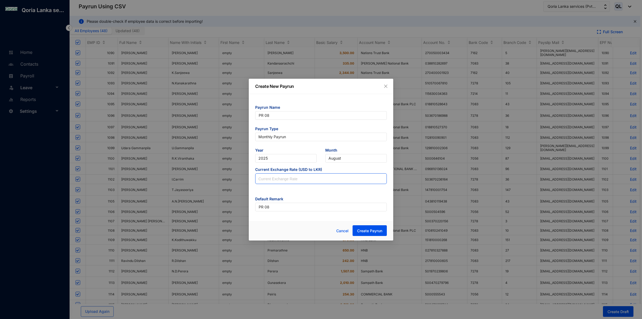
click at [273, 181] on input at bounding box center [320, 178] width 131 height 11
type input "301.98"
click at [373, 231] on span "Create Payrun" at bounding box center [369, 230] width 25 height 5
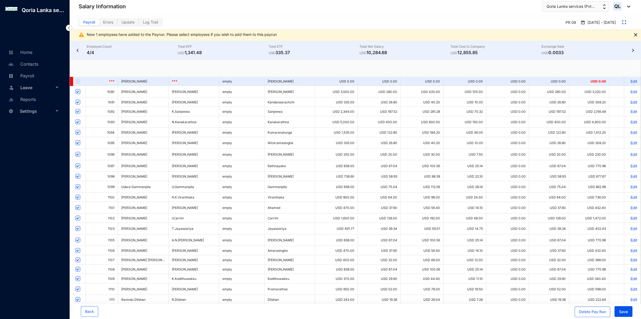
checkbox input "true"
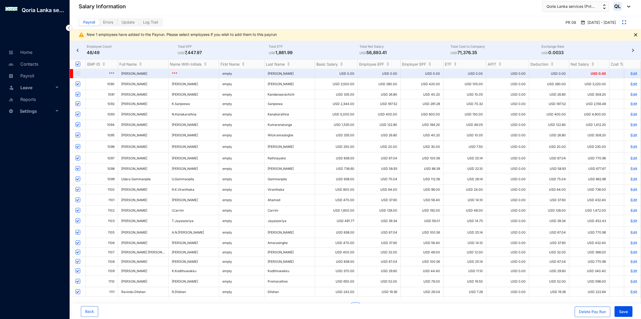
click at [635, 36] on img at bounding box center [635, 34] width 3 height 3
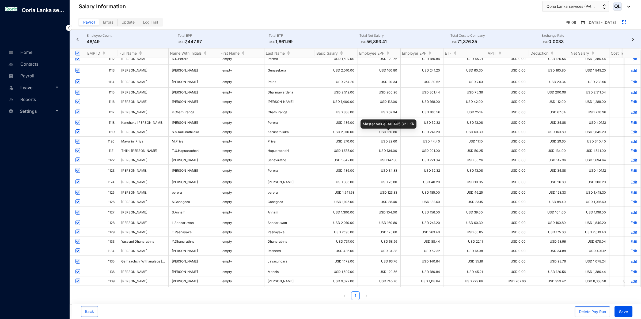
scroll to position [266, 0]
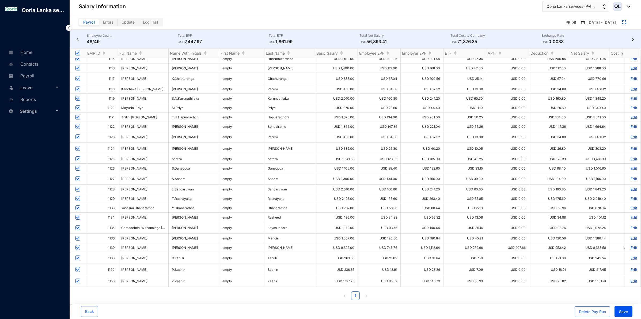
click at [317, 245] on p "Edit" at bounding box center [632, 247] width 9 height 5
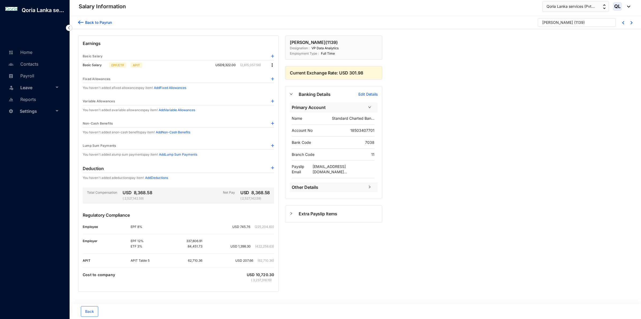
click at [272, 68] on img at bounding box center [271, 64] width 5 height 5
click at [274, 79] on span "Edit" at bounding box center [277, 78] width 7 height 6
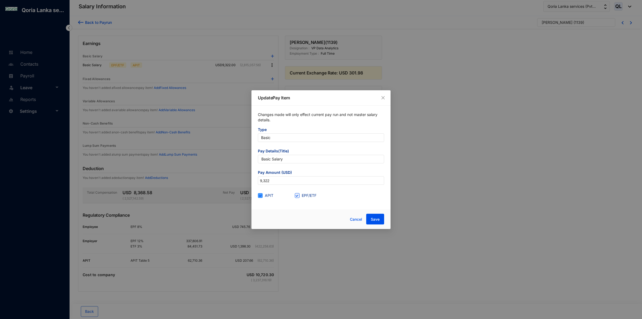
click at [263, 196] on span "APIT" at bounding box center [269, 195] width 13 height 6
click at [262, 196] on input "APIT" at bounding box center [260, 195] width 4 height 4
checkbox input "false"
click at [317, 220] on span "Save" at bounding box center [375, 218] width 9 height 5
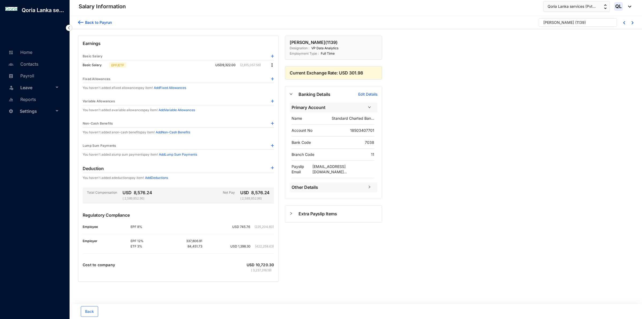
click at [86, 25] on div "Back to Payrun" at bounding box center [97, 23] width 28 height 6
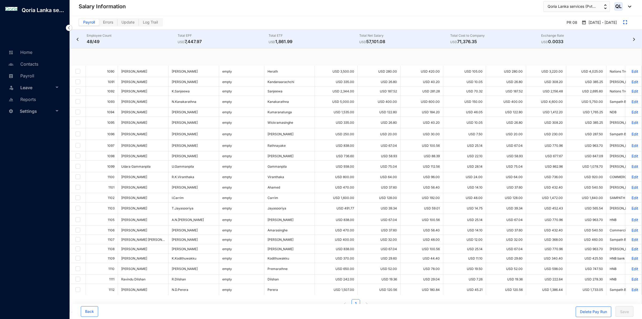
checkbox input "true"
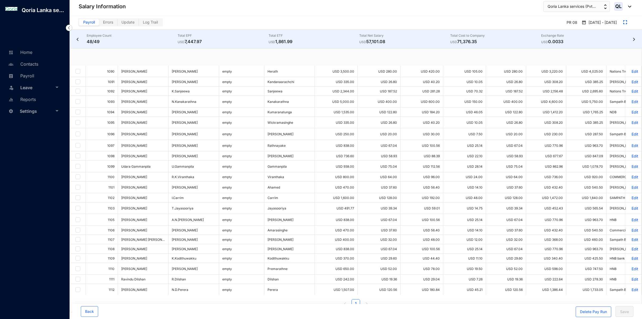
checkbox input "true"
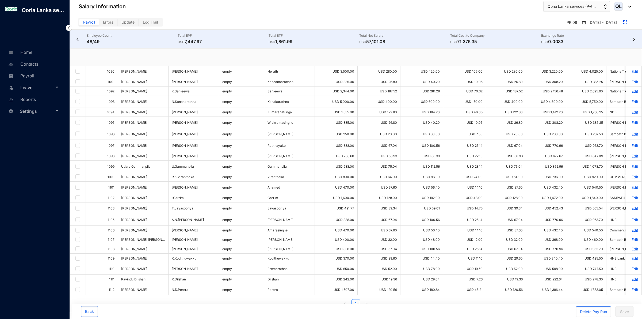
checkbox input "true"
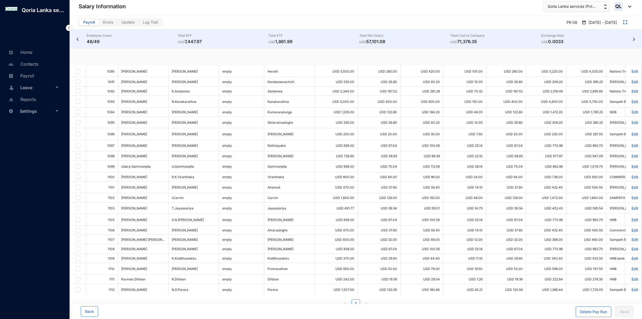
checkbox input "true"
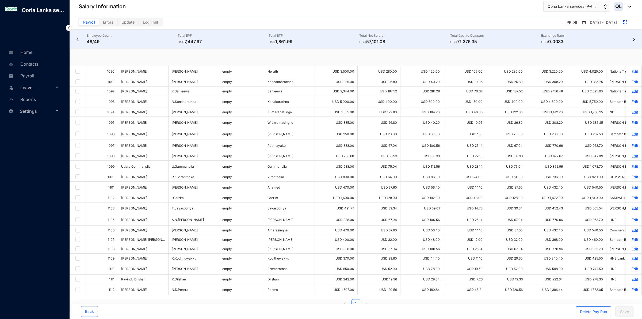
checkbox input "true"
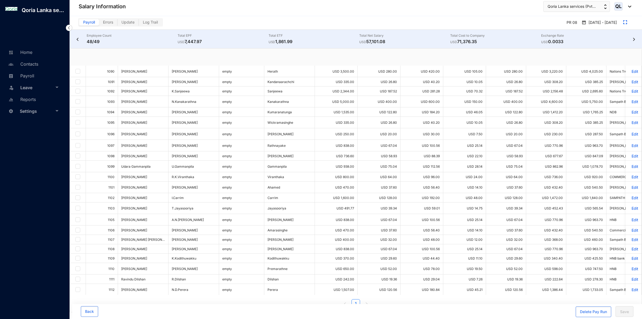
checkbox input "true"
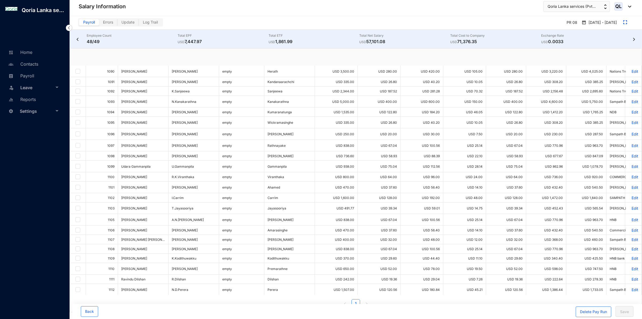
checkbox input "true"
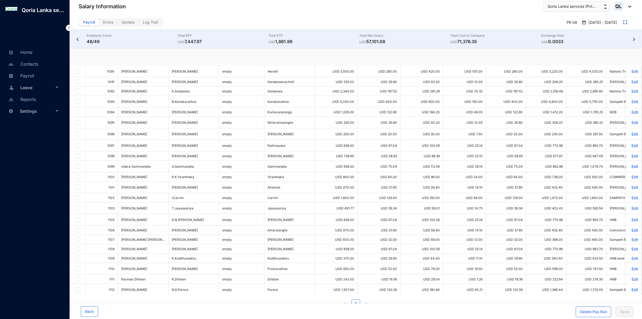
checkbox input "true"
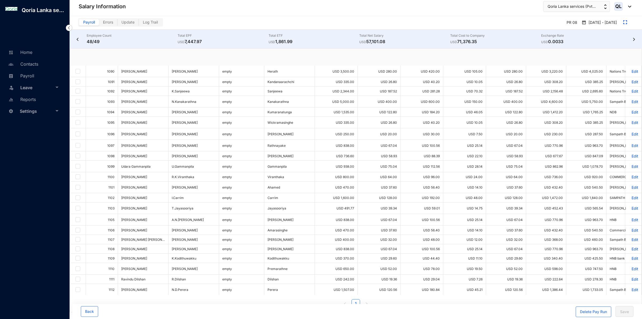
checkbox input "true"
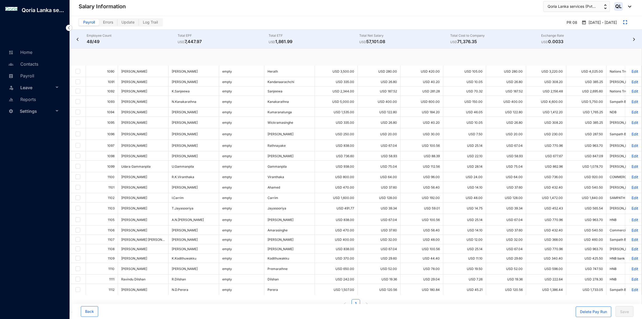
checkbox input "true"
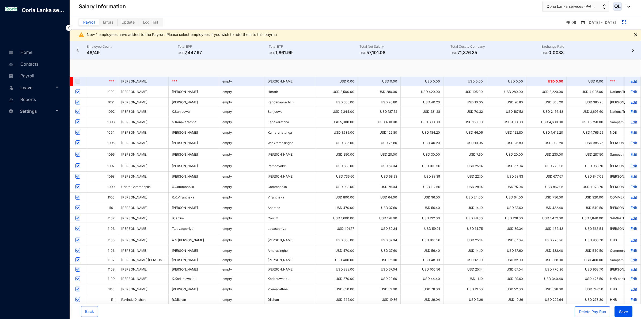
scroll to position [266, 0]
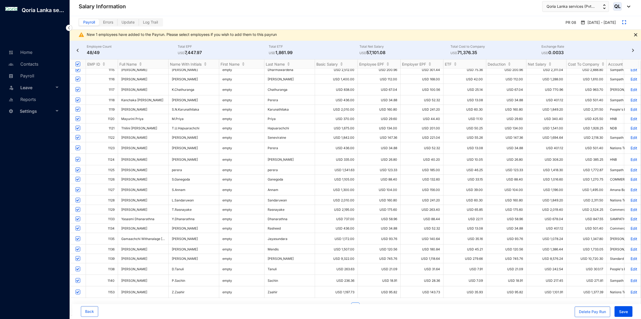
click at [317, 34] on img at bounding box center [635, 34] width 3 height 3
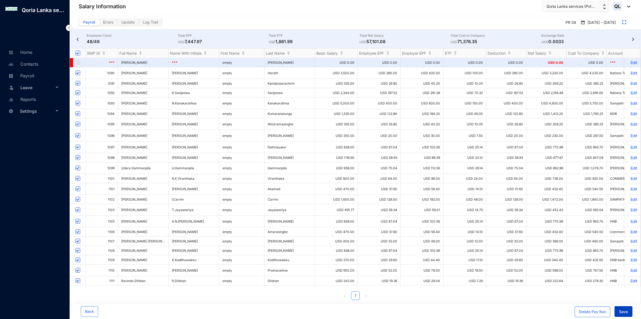
click at [626, 315] on button "Save" at bounding box center [623, 311] width 18 height 11
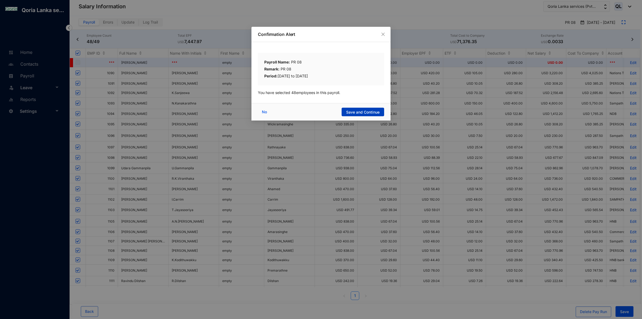
click at [380, 113] on button "Save and Continue" at bounding box center [363, 112] width 43 height 9
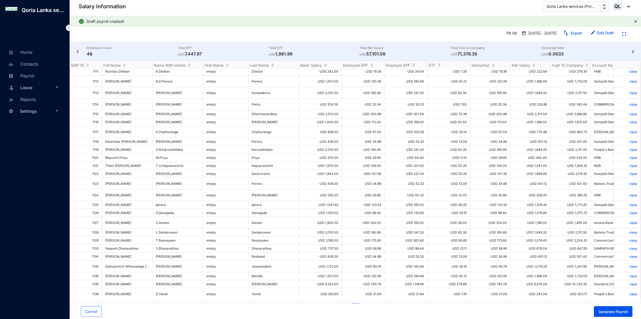
scroll to position [201, 0]
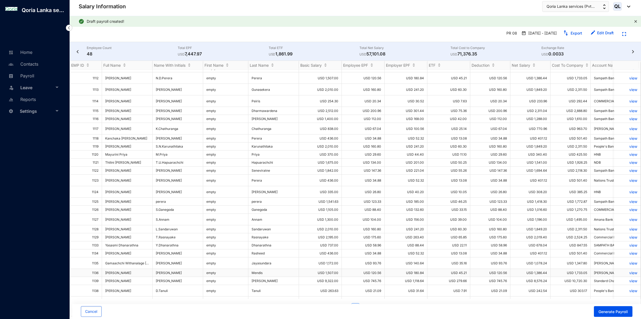
click at [630, 270] on p "view" at bounding box center [627, 272] width 20 height 5
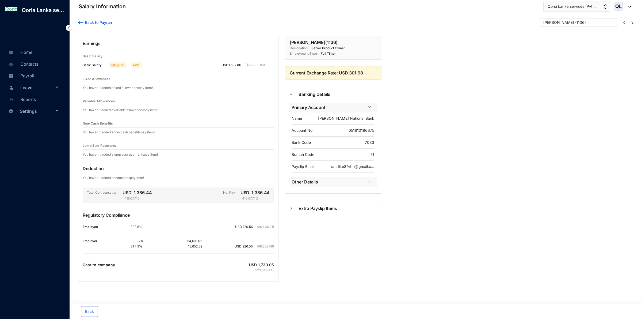
click at [296, 211] on div at bounding box center [293, 208] width 9 height 6
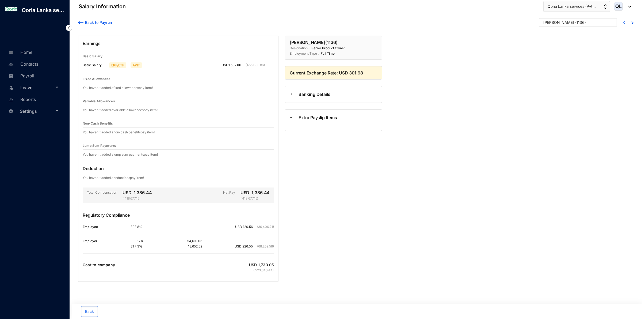
click at [309, 121] on span "Extra Payslip Items" at bounding box center [338, 117] width 79 height 7
click at [303, 93] on div "Banking Details" at bounding box center [333, 94] width 97 height 16
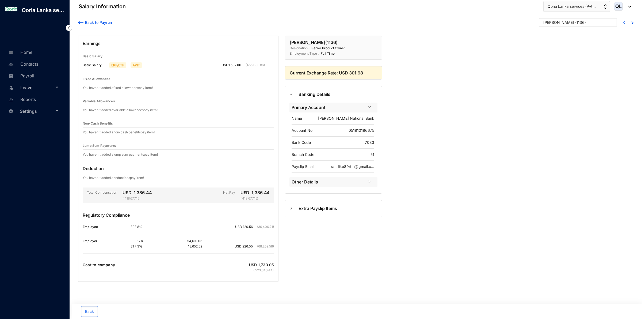
click at [82, 25] on img at bounding box center [80, 23] width 5 height 6
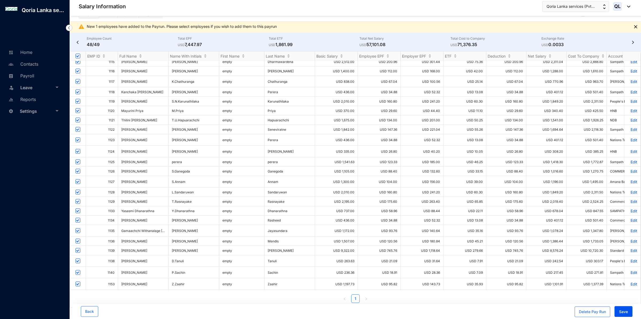
scroll to position [11, 0]
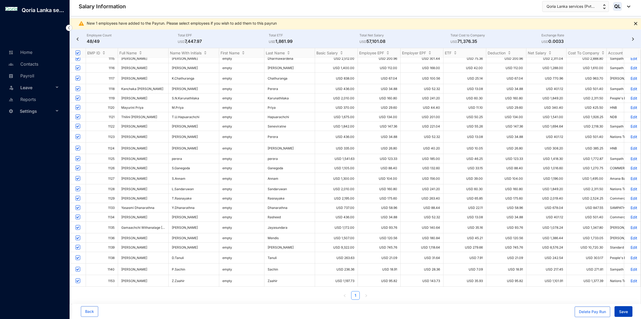
click at [626, 311] on span "Save" at bounding box center [623, 311] width 9 height 5
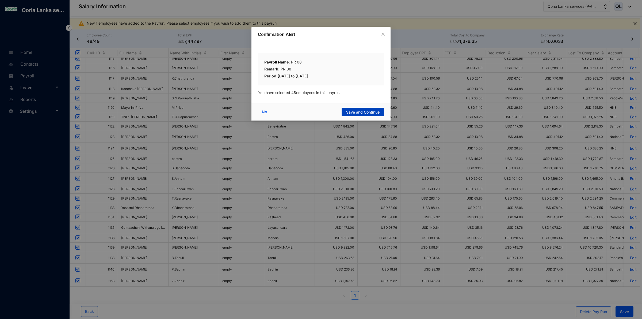
click at [350, 112] on span "Save and Continue" at bounding box center [362, 111] width 33 height 5
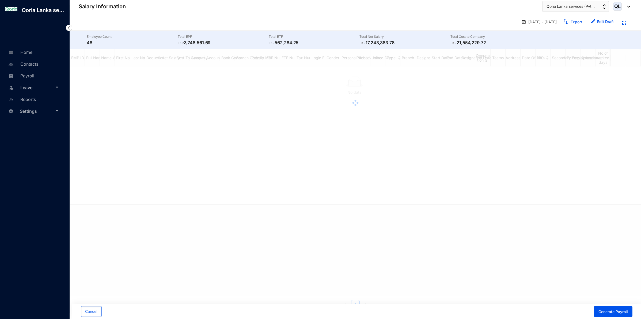
scroll to position [0, 0]
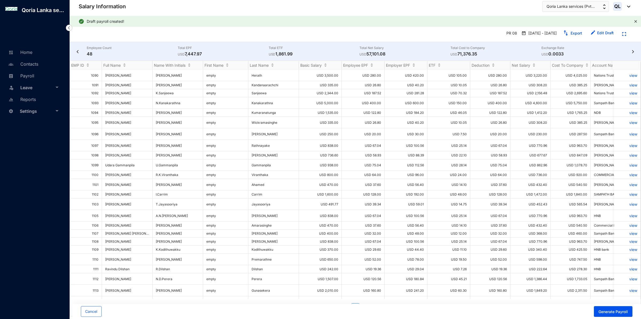
click at [70, 26] on img at bounding box center [69, 28] width 6 height 6
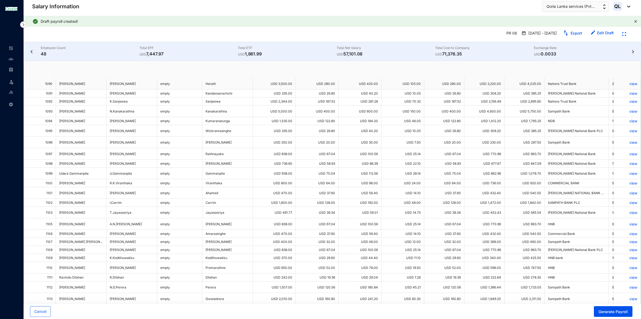
click at [32, 49] on div "Employee Count 48 Total EPF USD 7,447.97 Total ETF USD 1,861.99 Total Net Salar…" at bounding box center [332, 51] width 617 height 18
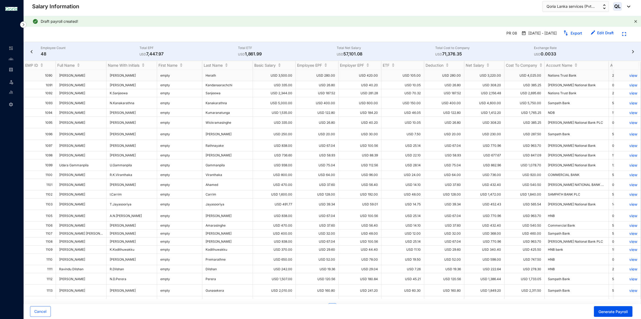
click at [32, 52] on img at bounding box center [31, 51] width 5 height 3
